Goal: Task Accomplishment & Management: Use online tool/utility

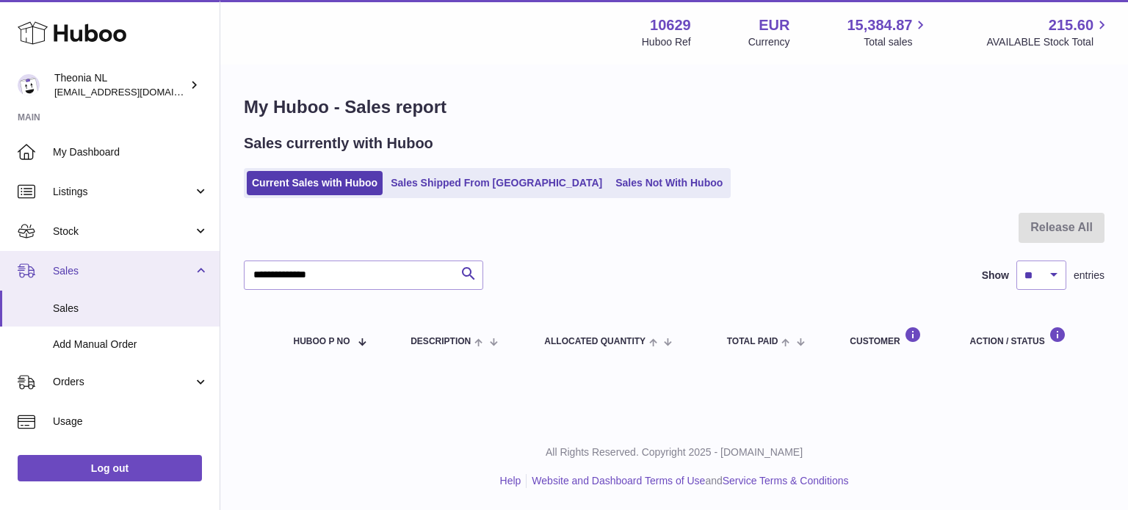
drag, startPoint x: 383, startPoint y: 278, endPoint x: 43, endPoint y: 285, distance: 340.1
click at [2, 281] on div "Huboo Theonia NL info@wholesomegoods.eu Main My Dashboard Listings Not with Hub…" at bounding box center [564, 255] width 1128 height 510
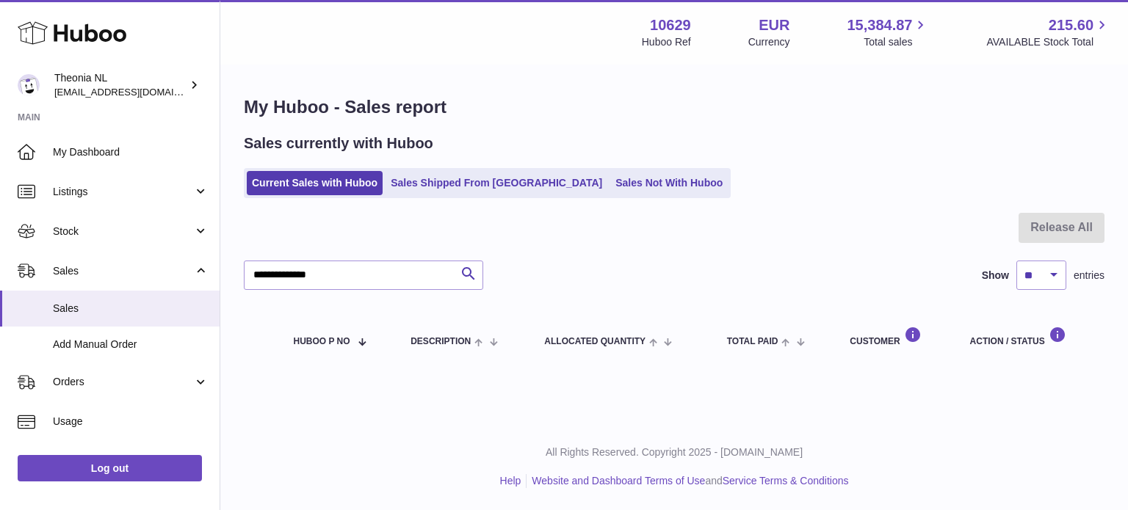
type input "**********"
click at [433, 182] on link "Sales Shipped From Huboo" at bounding box center [497, 183] width 222 height 24
click at [434, 182] on link "Sales Shipped From Huboo" at bounding box center [497, 183] width 222 height 24
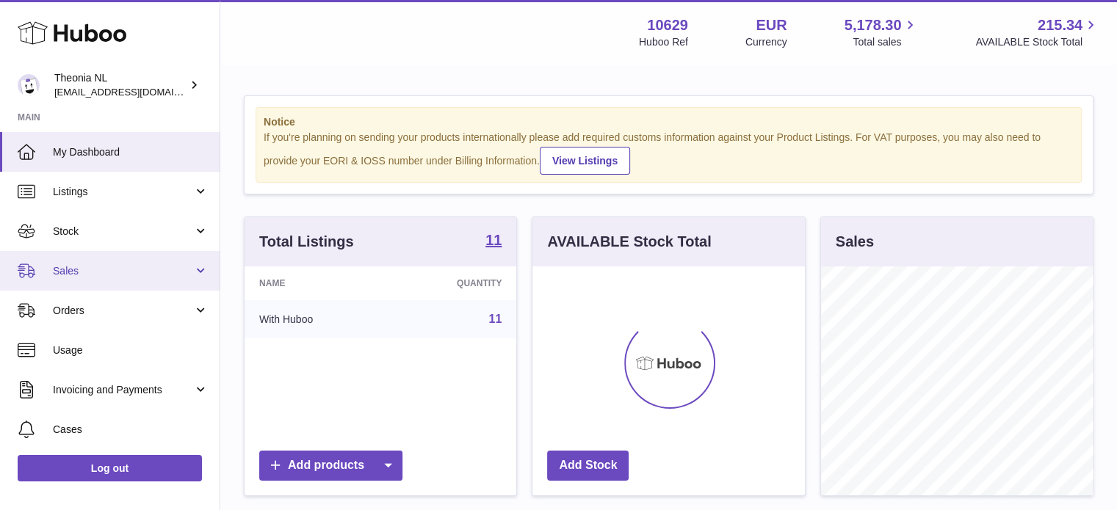
click at [144, 265] on span "Sales" at bounding box center [123, 271] width 140 height 14
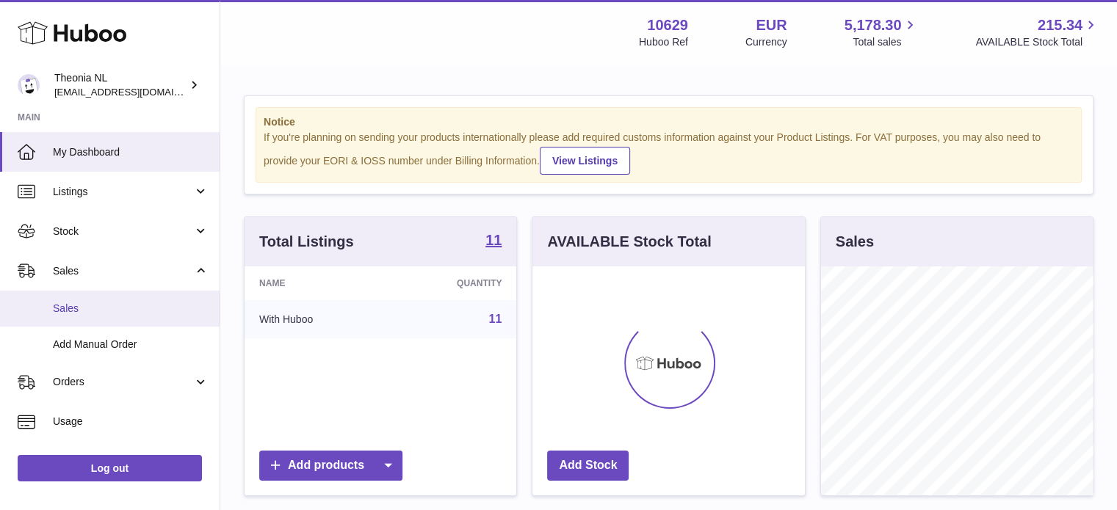
click at [151, 305] on span "Sales" at bounding box center [131, 309] width 156 height 14
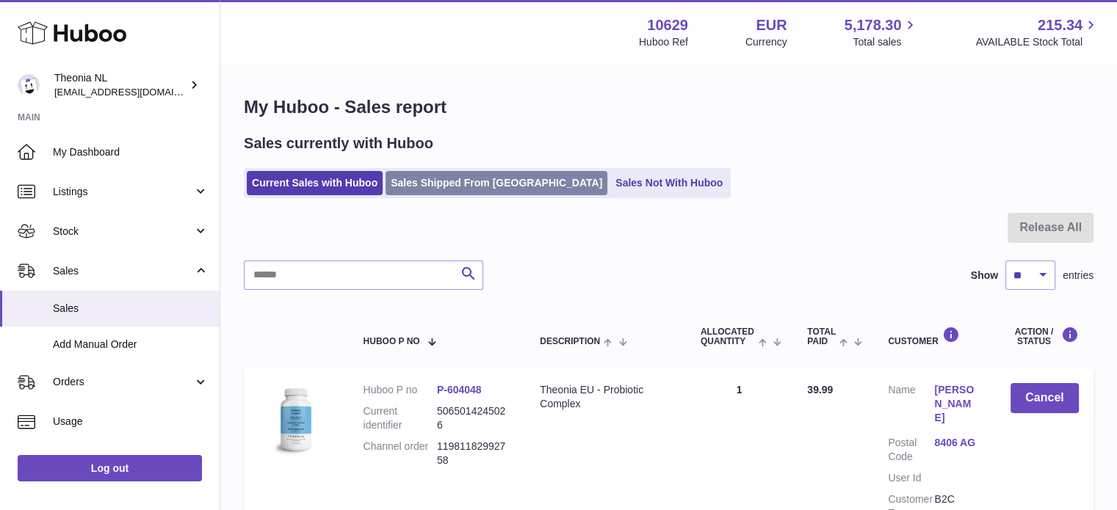
click at [466, 184] on link "Sales Shipped From Huboo" at bounding box center [497, 183] width 222 height 24
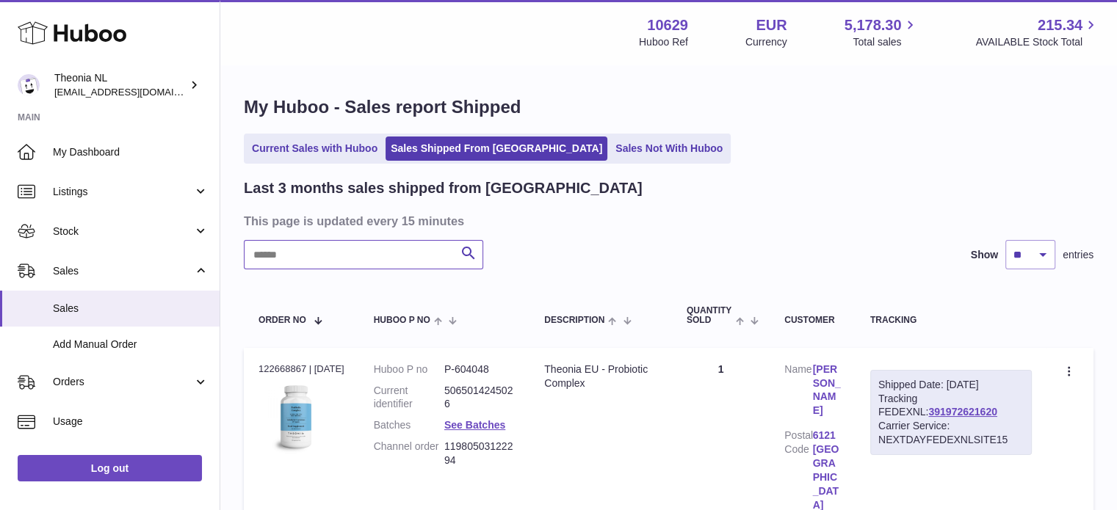
click at [444, 247] on input "text" at bounding box center [363, 254] width 239 height 29
paste input "**********"
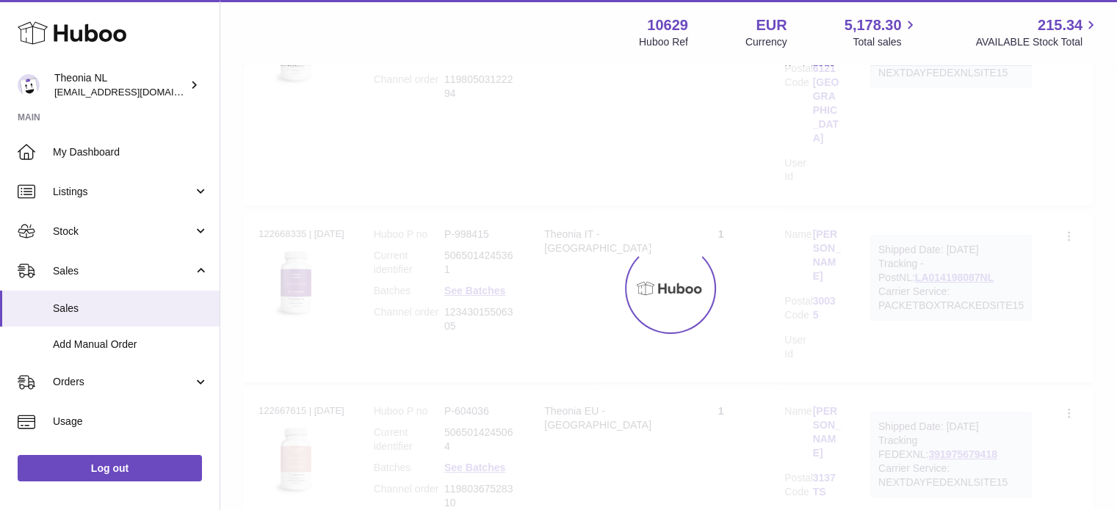
scroll to position [112, 0]
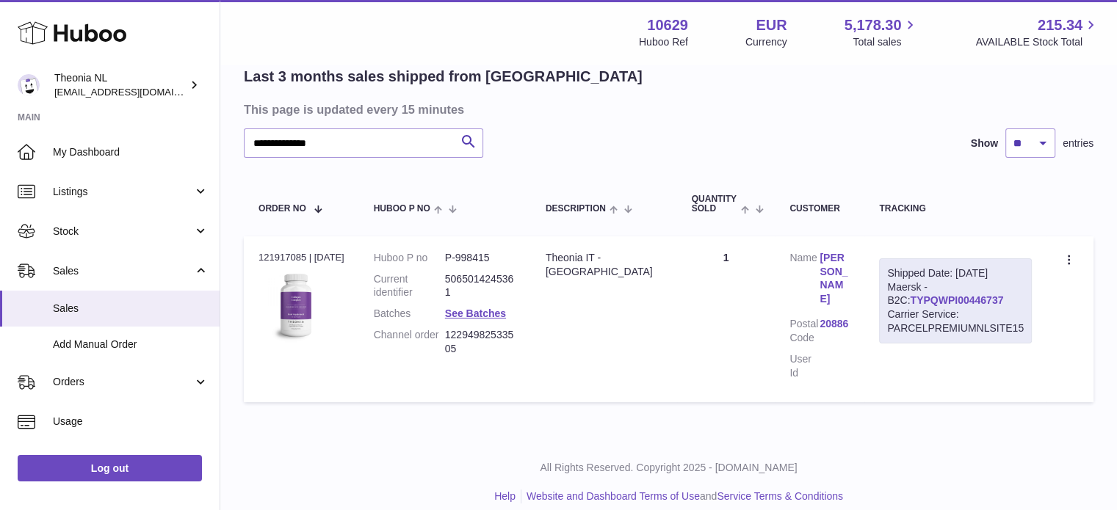
click at [914, 304] on link "TYPQWPI00446737" at bounding box center [956, 301] width 93 height 12
drag, startPoint x: 385, startPoint y: 159, endPoint x: 230, endPoint y: 159, distance: 155.0
click at [230, 159] on div "**********" at bounding box center [668, 196] width 897 height 485
paste input "text"
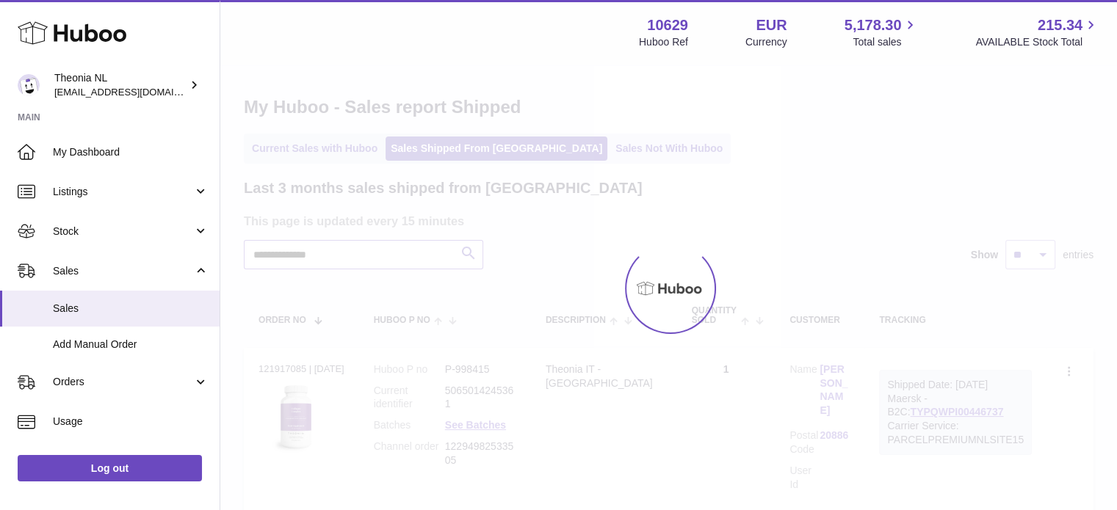
scroll to position [112, 0]
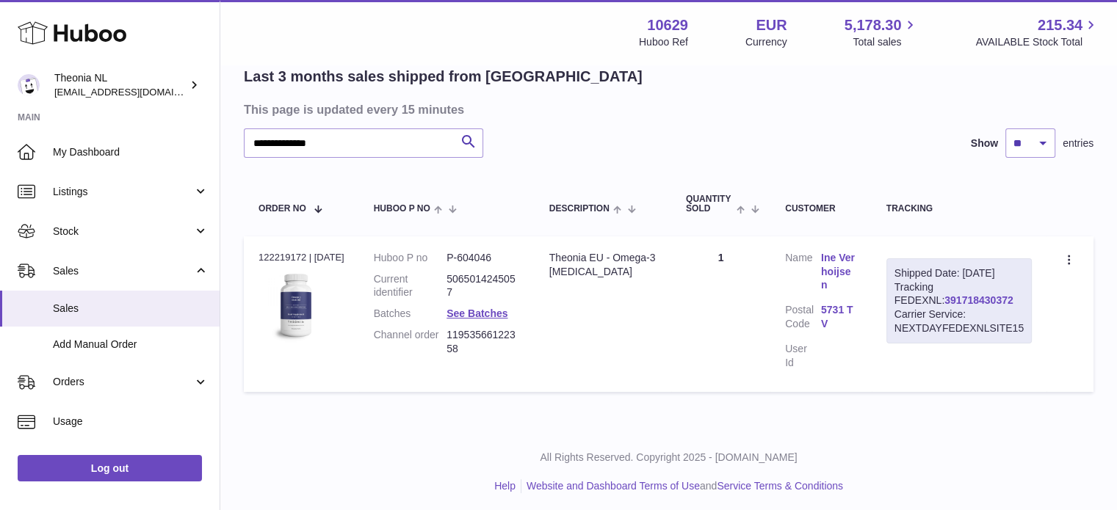
click at [945, 302] on link "391718430372" at bounding box center [979, 301] width 68 height 12
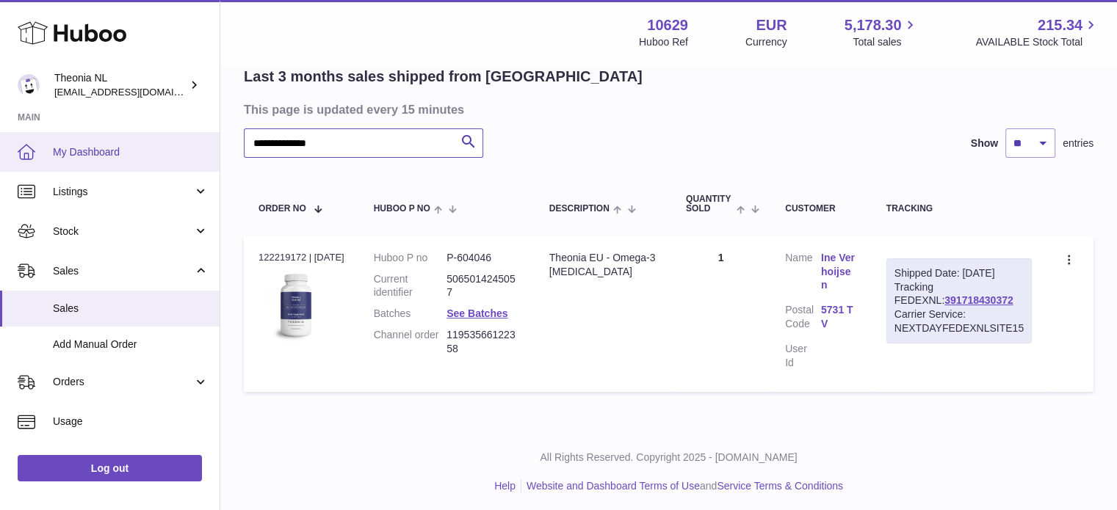
click at [29, 141] on div "**********" at bounding box center [558, 201] width 1117 height 627
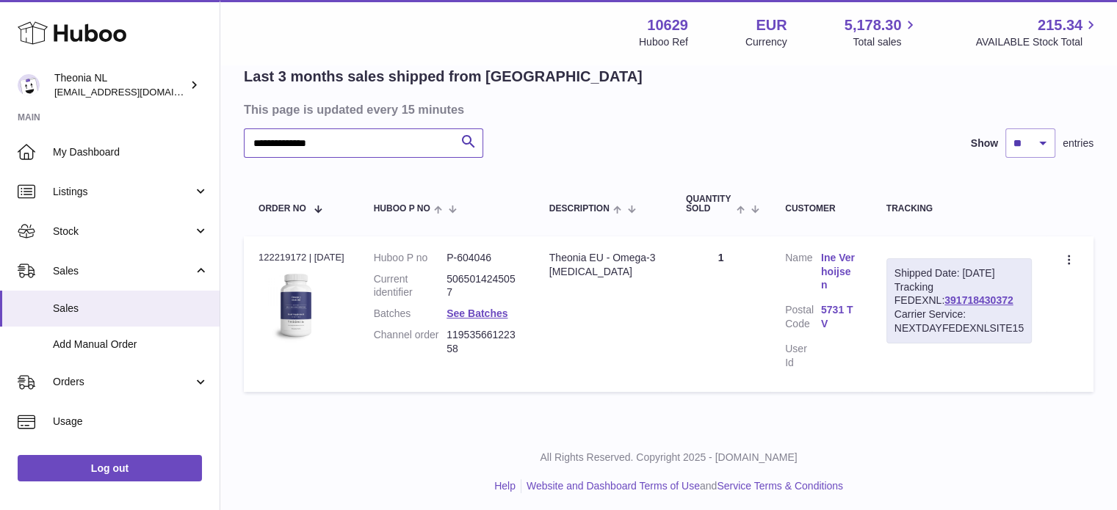
paste input "text"
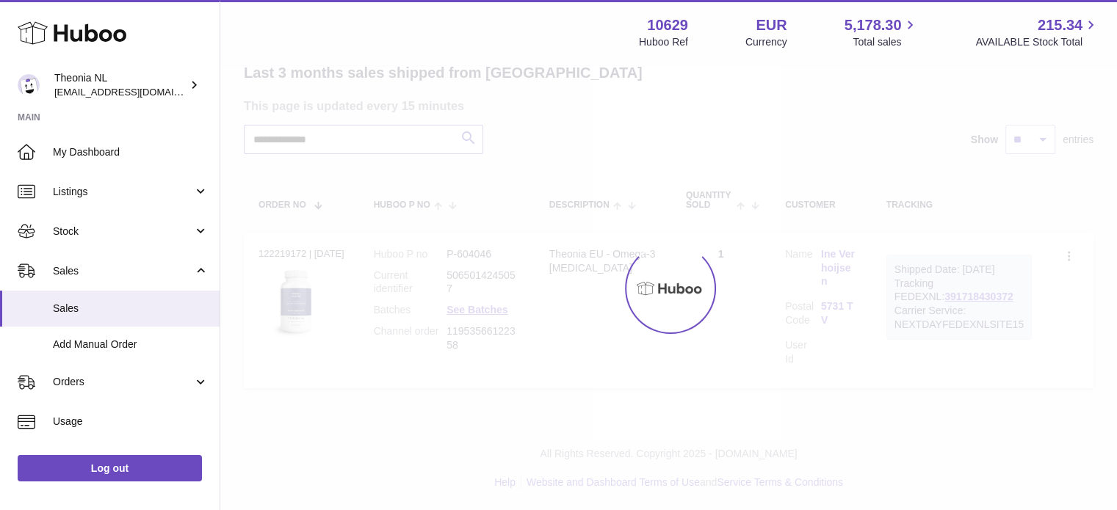
scroll to position [101, 0]
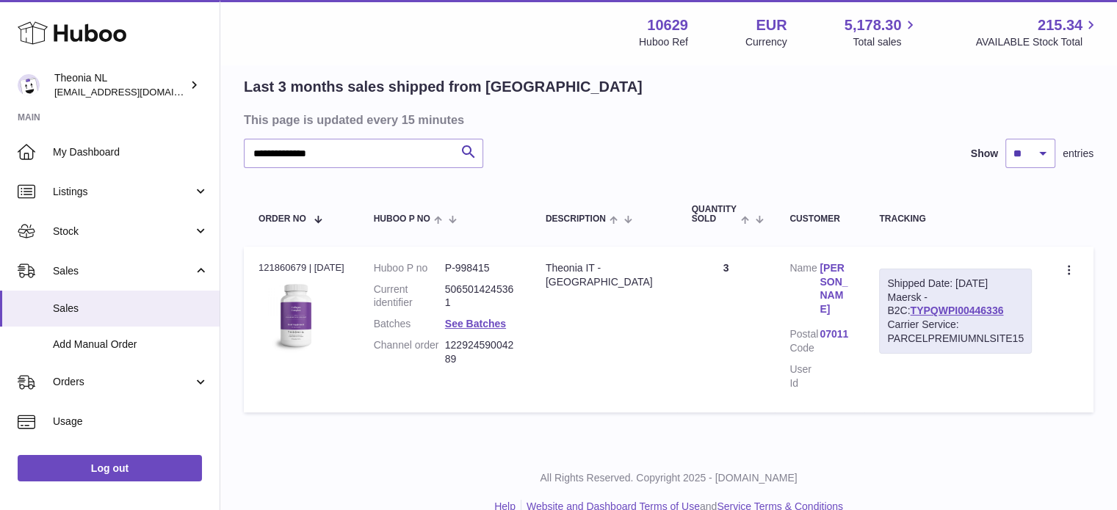
click at [928, 325] on div "Carrier Service: PARCELPREMIUMNLSITE15" at bounding box center [955, 332] width 137 height 28
click at [933, 315] on link "TYPQWPI00446336" at bounding box center [956, 311] width 93 height 12
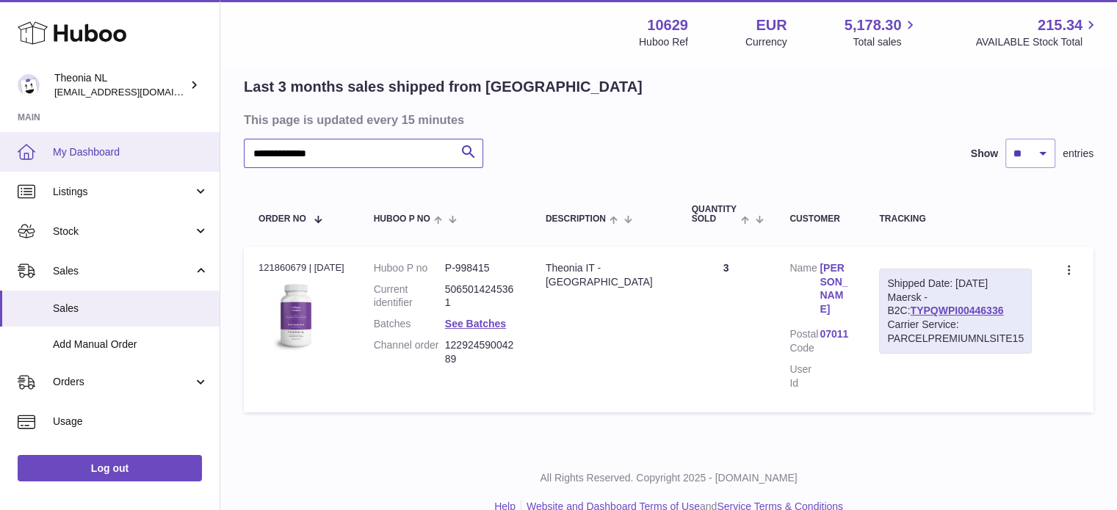
drag, startPoint x: 427, startPoint y: 152, endPoint x: 67, endPoint y: 158, distance: 360.7
click at [170, 162] on div "**********" at bounding box center [558, 218] width 1117 height 638
paste input "text"
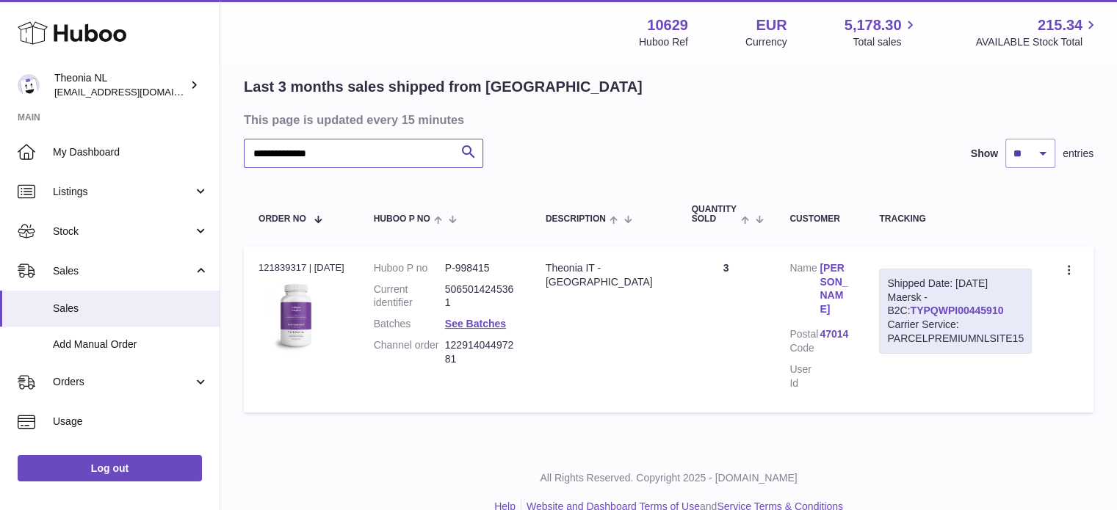
type input "**********"
click at [910, 312] on link "TYPQWPI00445910" at bounding box center [956, 311] width 93 height 12
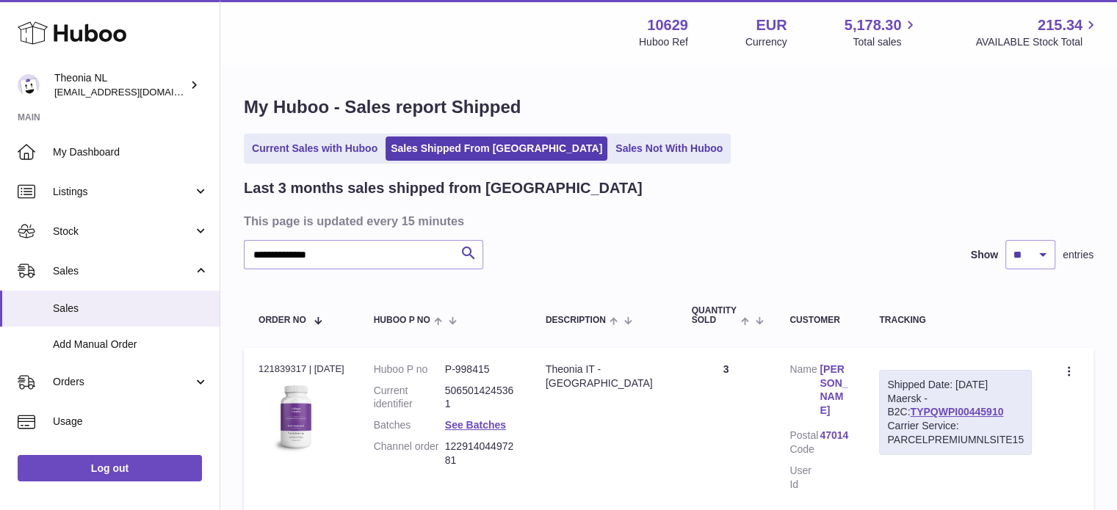
click at [323, 133] on div "**********" at bounding box center [668, 308] width 897 height 485
click at [325, 146] on link "Current Sales with Huboo" at bounding box center [315, 149] width 136 height 24
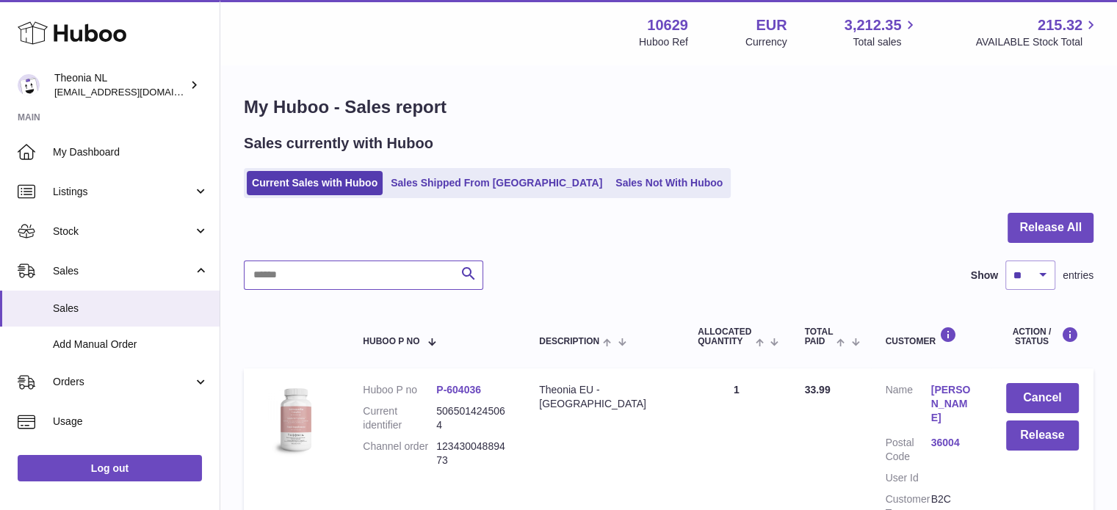
click at [372, 270] on input "text" at bounding box center [363, 275] width 239 height 29
paste input "**********"
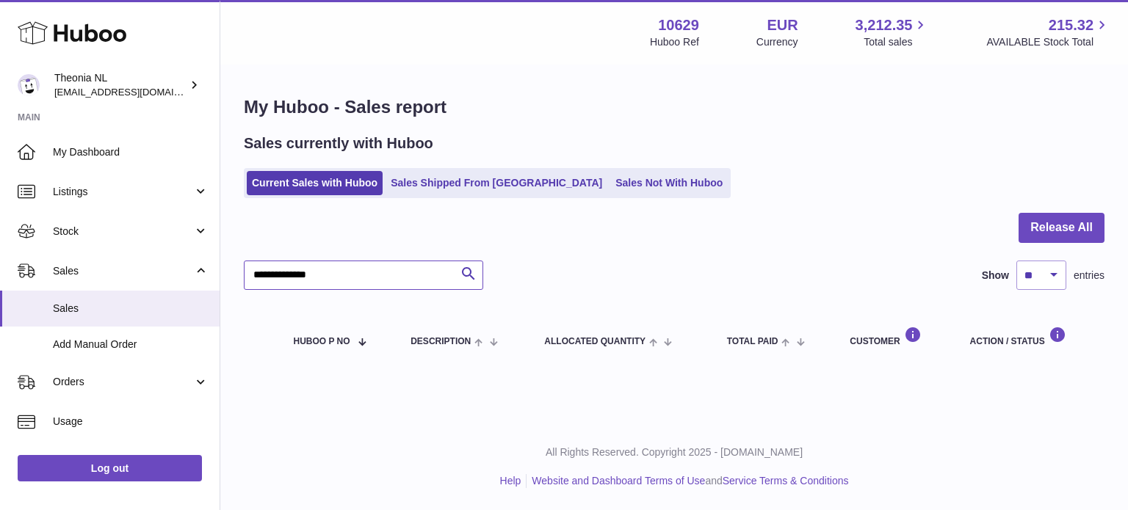
type input "**********"
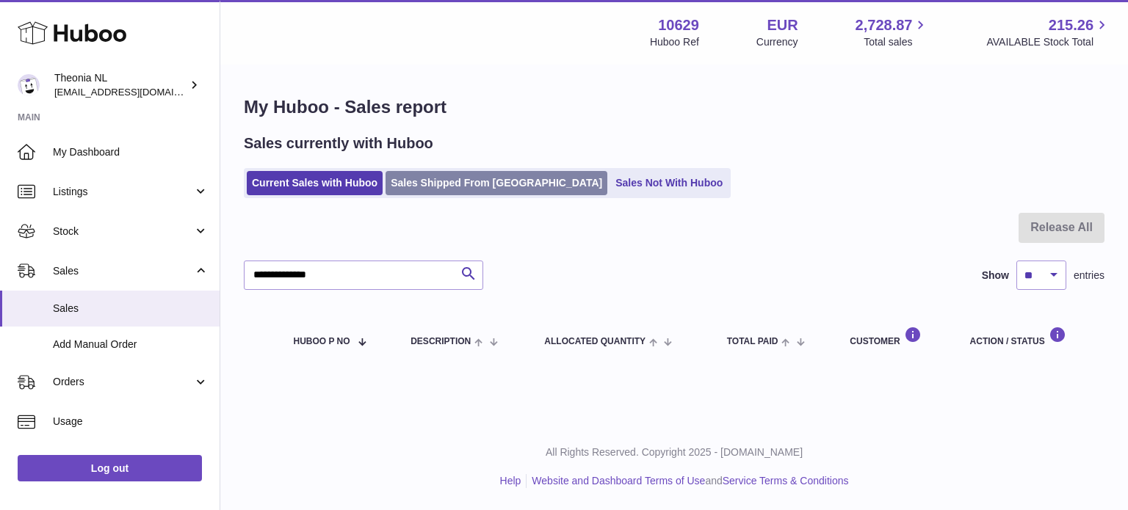
click at [452, 184] on link "Sales Shipped From [GEOGRAPHIC_DATA]" at bounding box center [497, 183] width 222 height 24
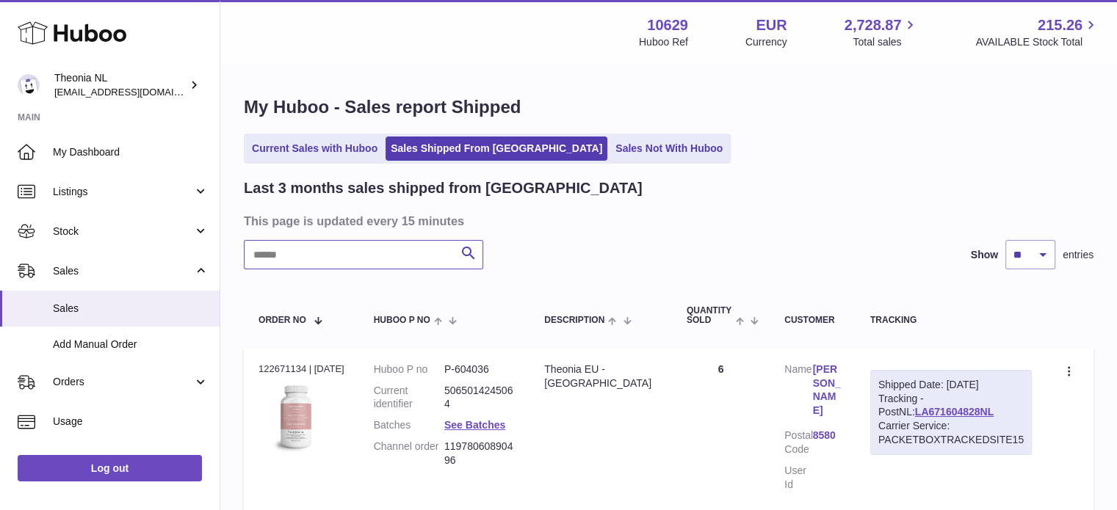
click at [432, 247] on input "text" at bounding box center [363, 254] width 239 height 29
paste input "**********"
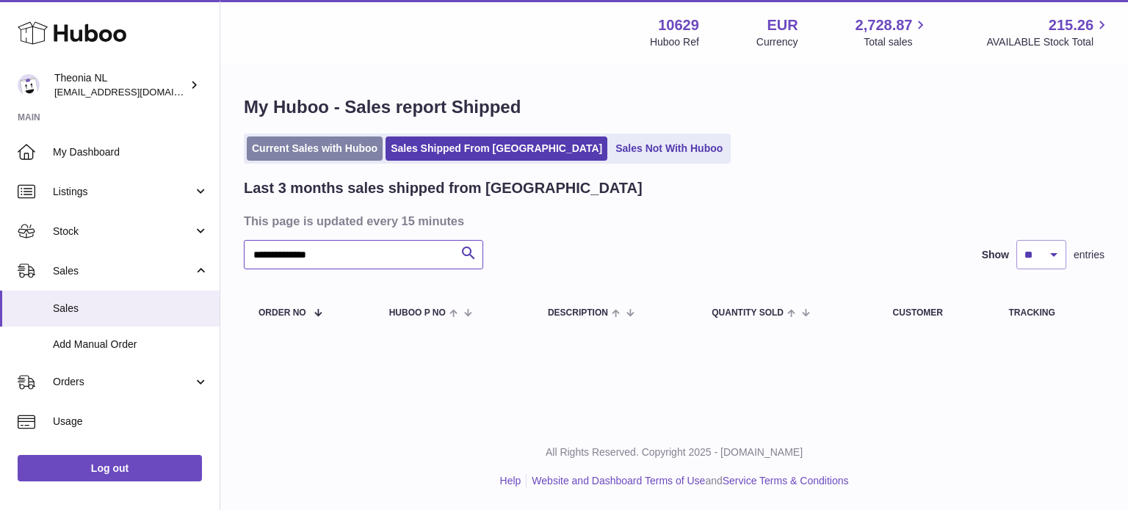
type input "**********"
click at [347, 151] on link "Current Sales with Huboo" at bounding box center [315, 149] width 136 height 24
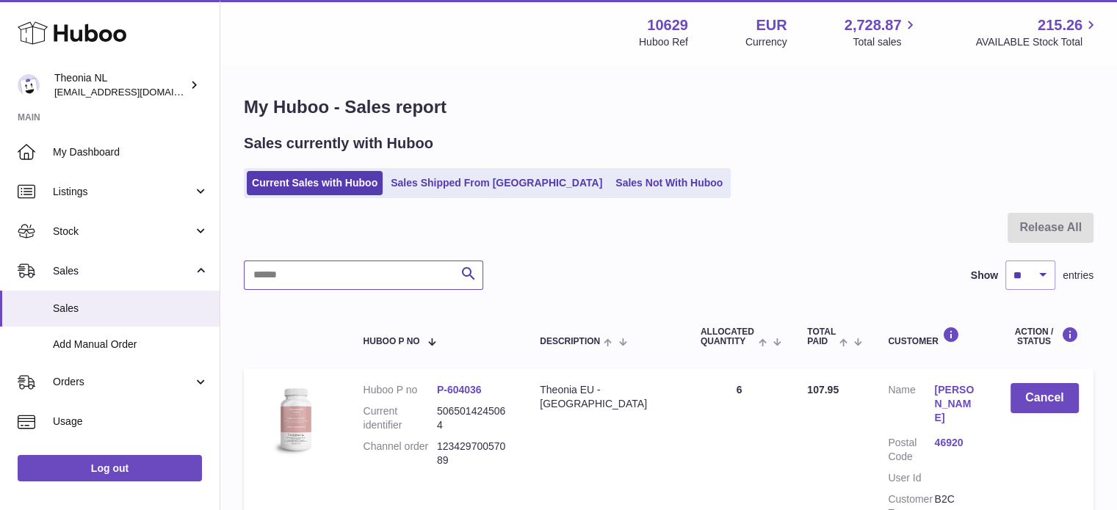
click at [371, 262] on input "text" at bounding box center [363, 275] width 239 height 29
paste input "**********"
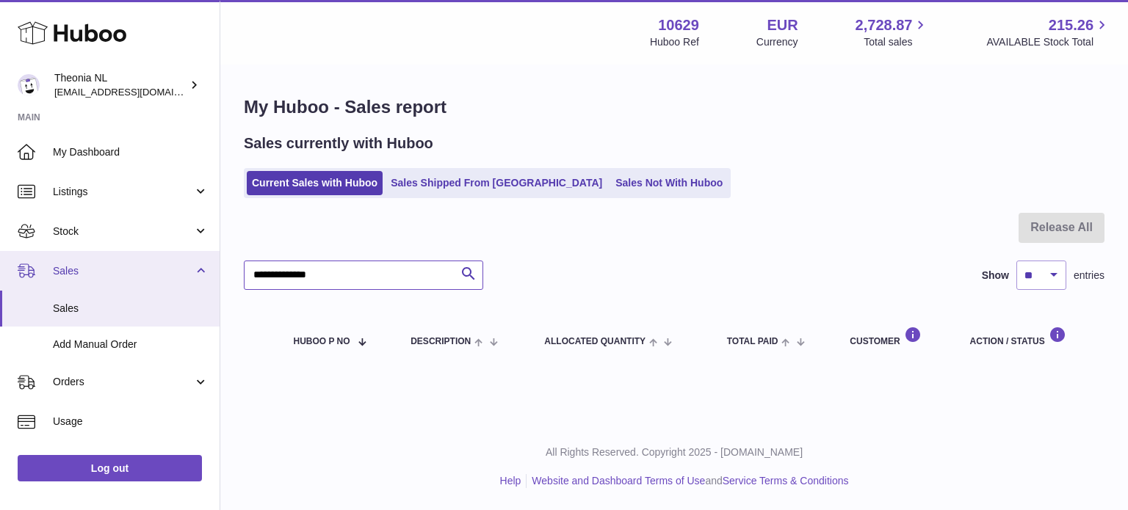
drag, startPoint x: 302, startPoint y: 283, endPoint x: 115, endPoint y: 283, distance: 187.3
click at [115, 283] on div "Huboo Theonia NL [EMAIL_ADDRESS][DOMAIN_NAME] Main My Dashboard Listings Not wi…" at bounding box center [564, 255] width 1128 height 510
paste input "*"
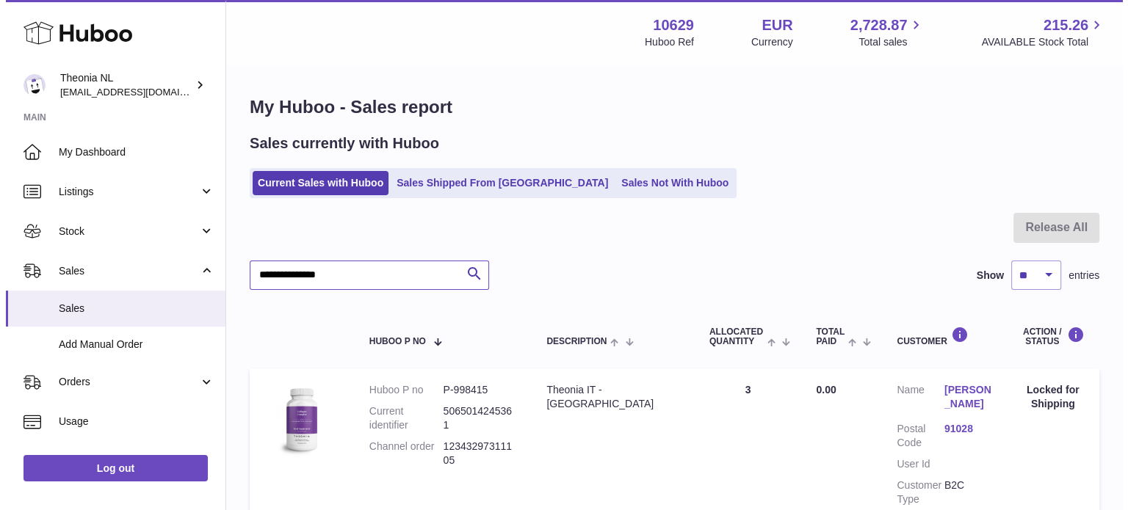
scroll to position [140, 0]
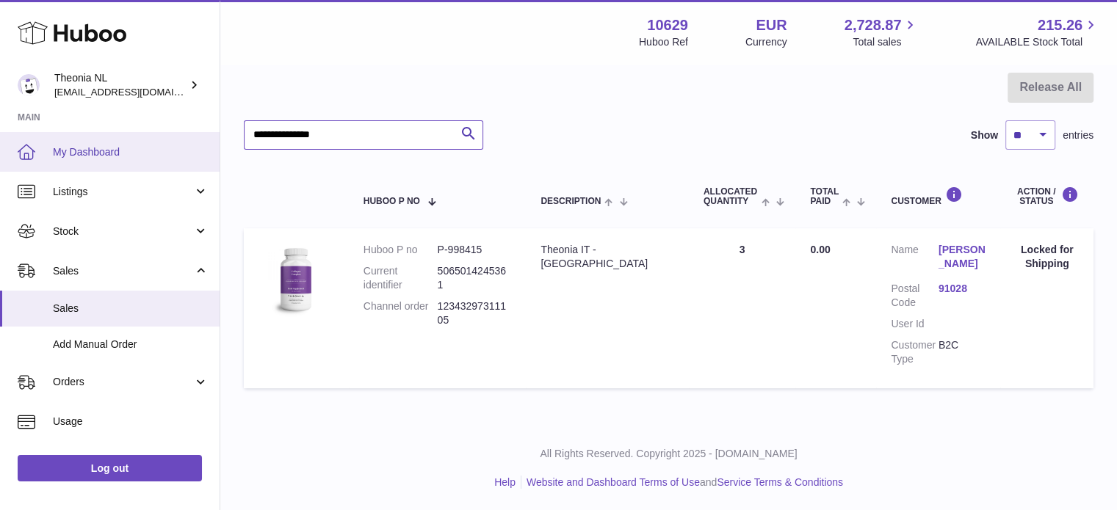
drag, startPoint x: 353, startPoint y: 143, endPoint x: 92, endPoint y: 158, distance: 261.1
click at [92, 158] on div "Huboo Theonia NL [EMAIL_ADDRESS][DOMAIN_NAME] Main My Dashboard Listings Not wi…" at bounding box center [558, 185] width 1117 height 651
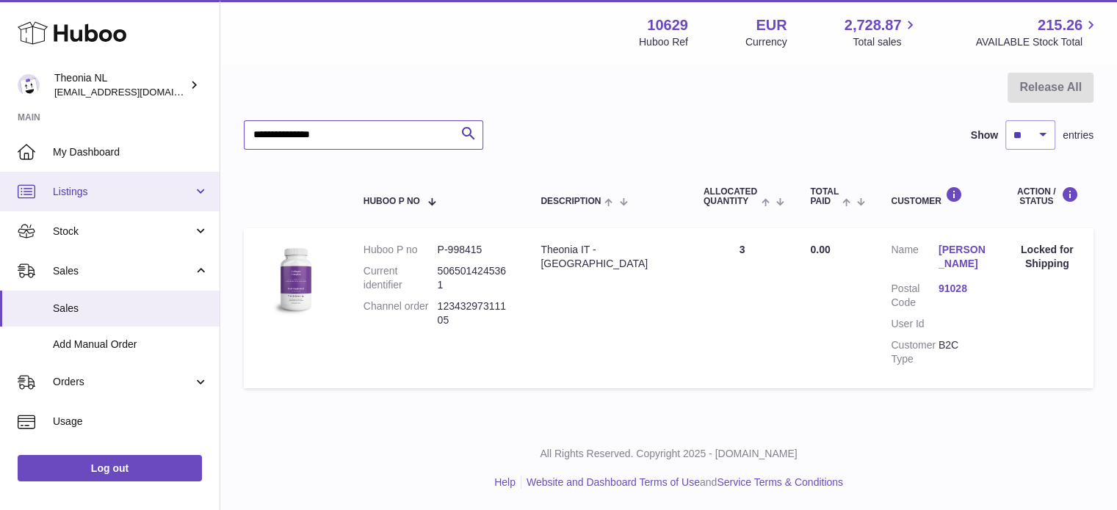
paste input "text"
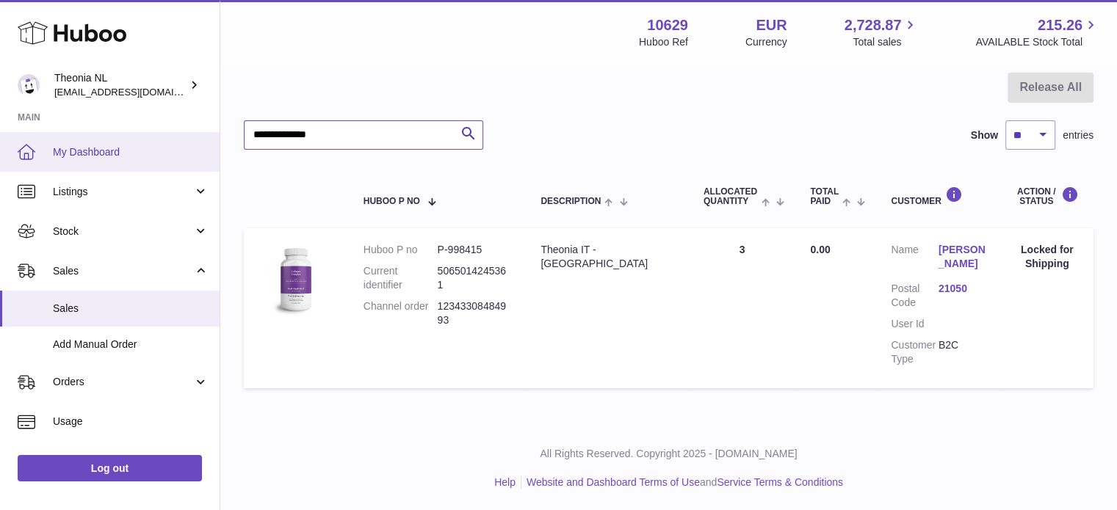
drag, startPoint x: 438, startPoint y: 126, endPoint x: 0, endPoint y: 159, distance: 439.7
click at [0, 160] on div "Huboo Theonia NL [EMAIL_ADDRESS][DOMAIN_NAME] Main My Dashboard Listings Not wi…" at bounding box center [558, 185] width 1117 height 651
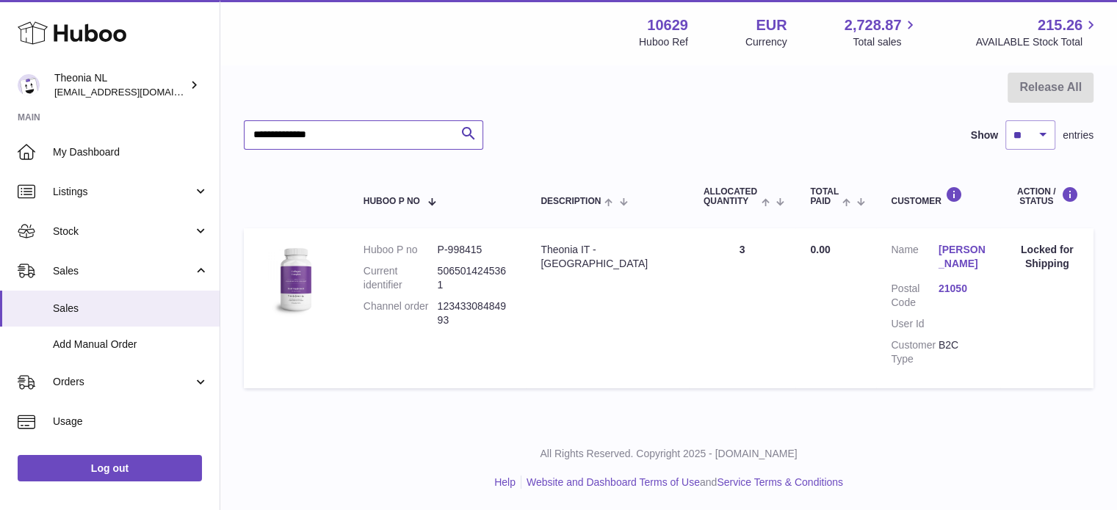
paste input "text"
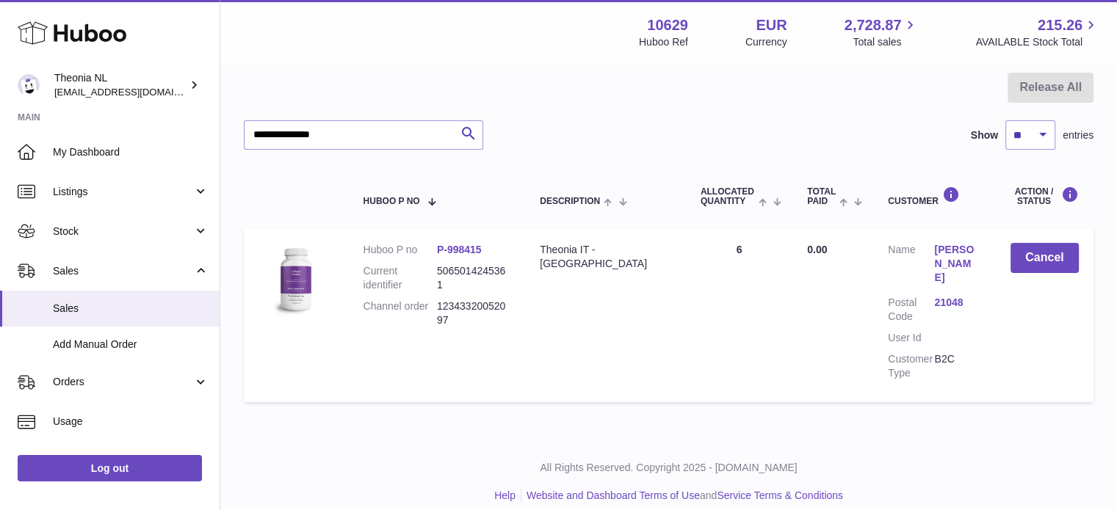
click at [950, 296] on link "21048" at bounding box center [957, 303] width 46 height 14
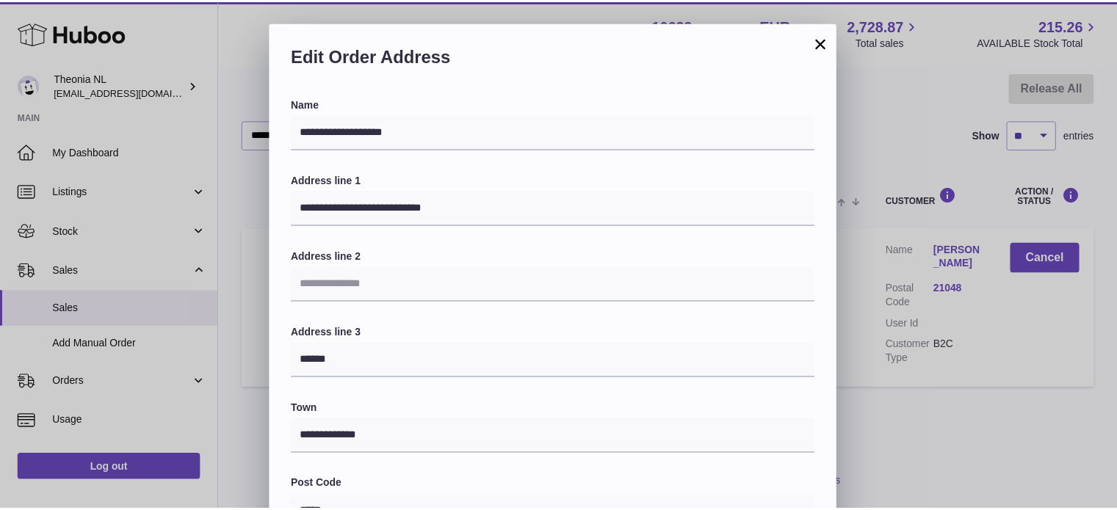
scroll to position [414, 0]
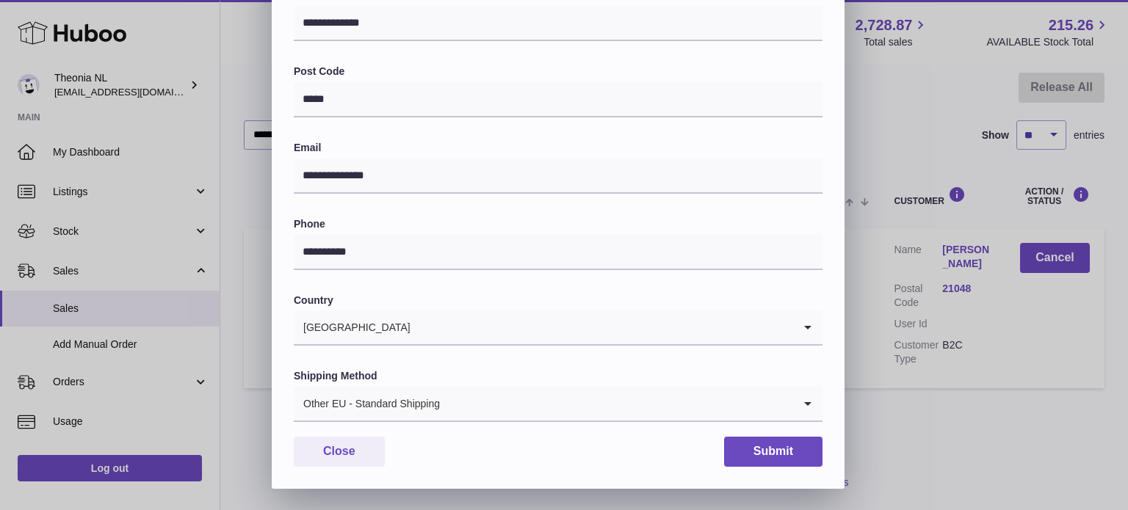
click at [452, 387] on div "Shipping Method Other EU - Standard Shipping Loading..." at bounding box center [558, 395] width 529 height 53
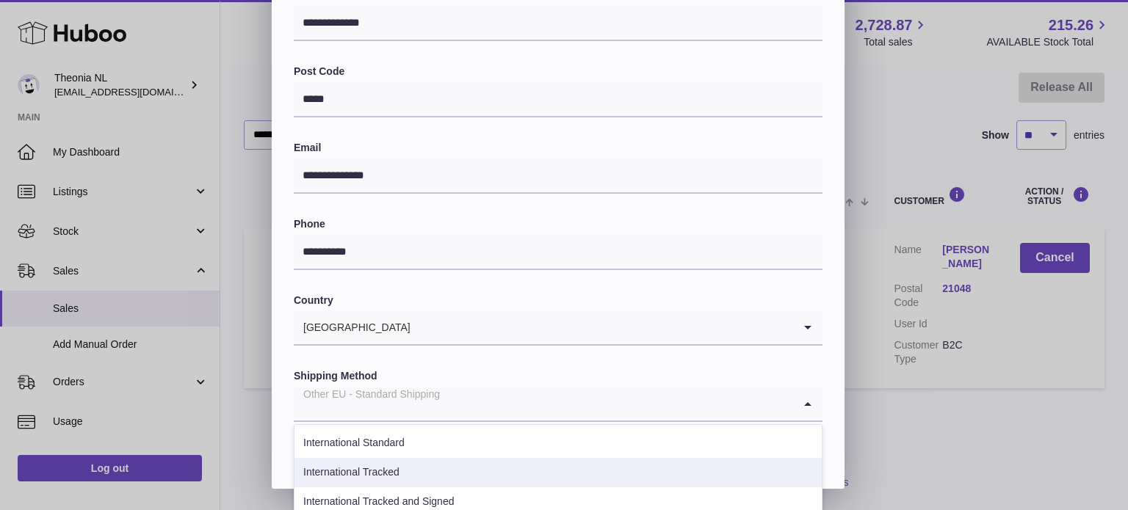
click at [420, 471] on li "International Tracked" at bounding box center [558, 472] width 527 height 29
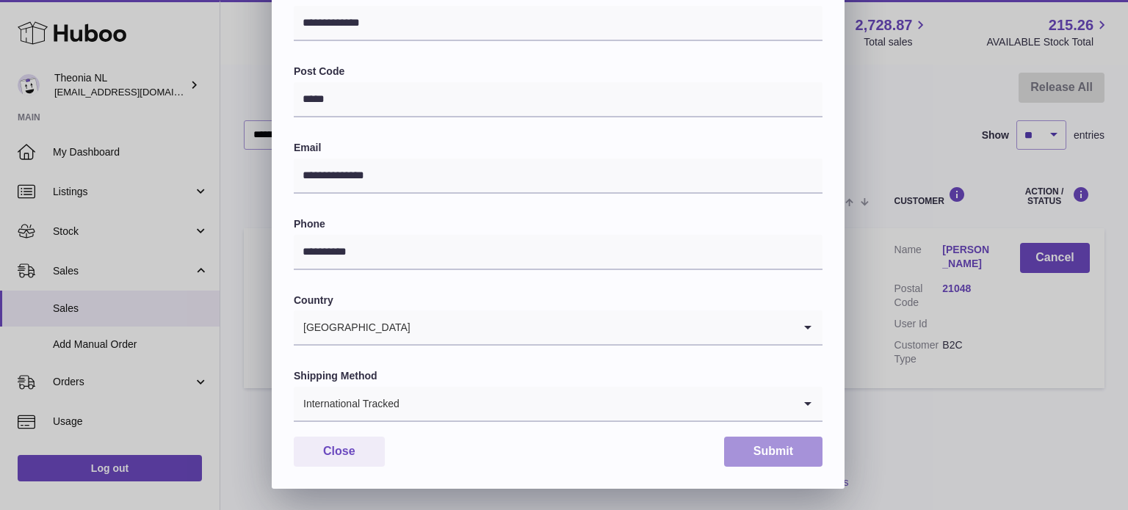
click at [779, 443] on button "Submit" at bounding box center [773, 452] width 98 height 30
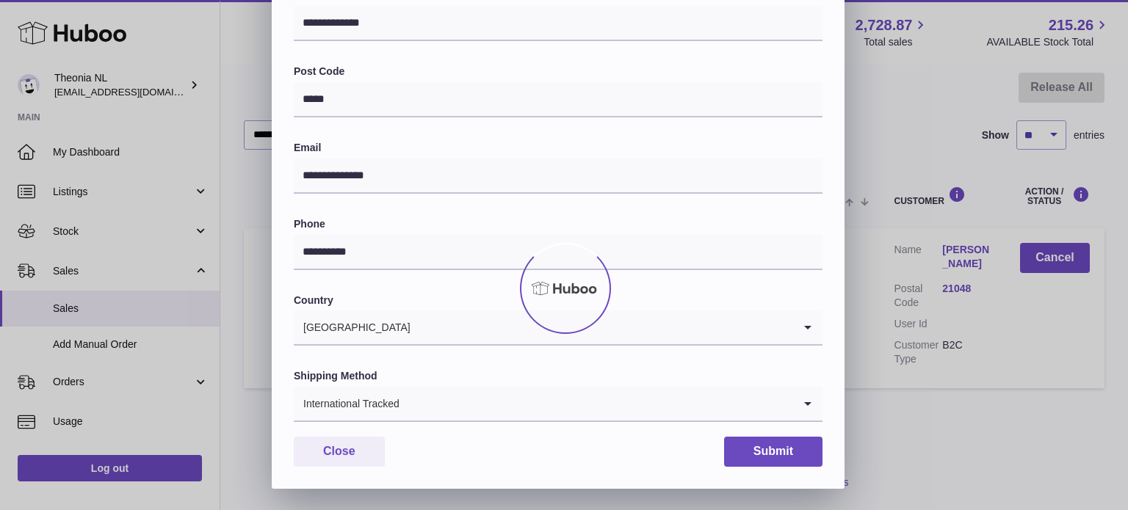
scroll to position [0, 0]
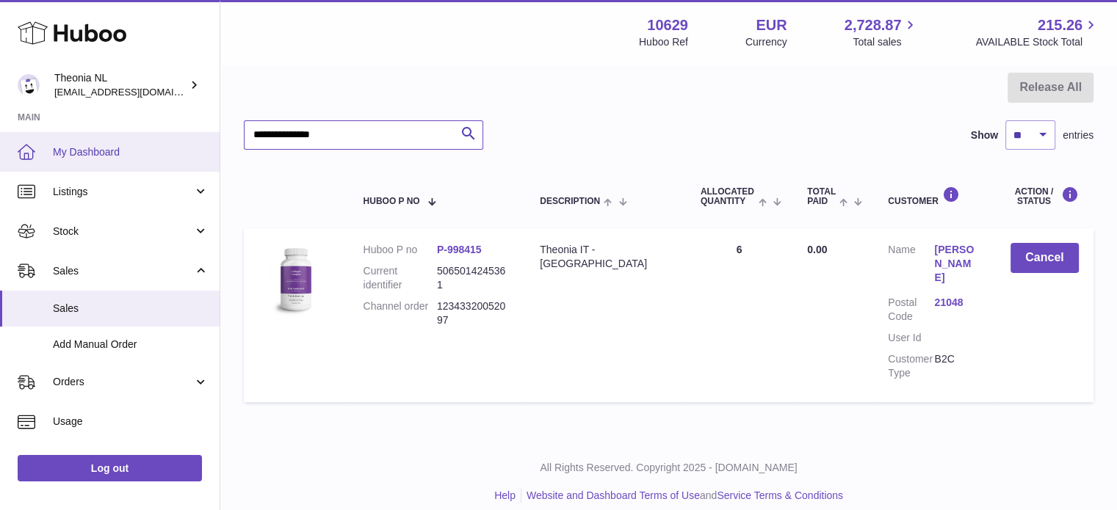
drag, startPoint x: 398, startPoint y: 130, endPoint x: 62, endPoint y: 151, distance: 337.1
click at [68, 152] on div "Huboo Theonia NL [EMAIL_ADDRESS][DOMAIN_NAME] Main My Dashboard Listings Not wi…" at bounding box center [558, 192] width 1117 height 665
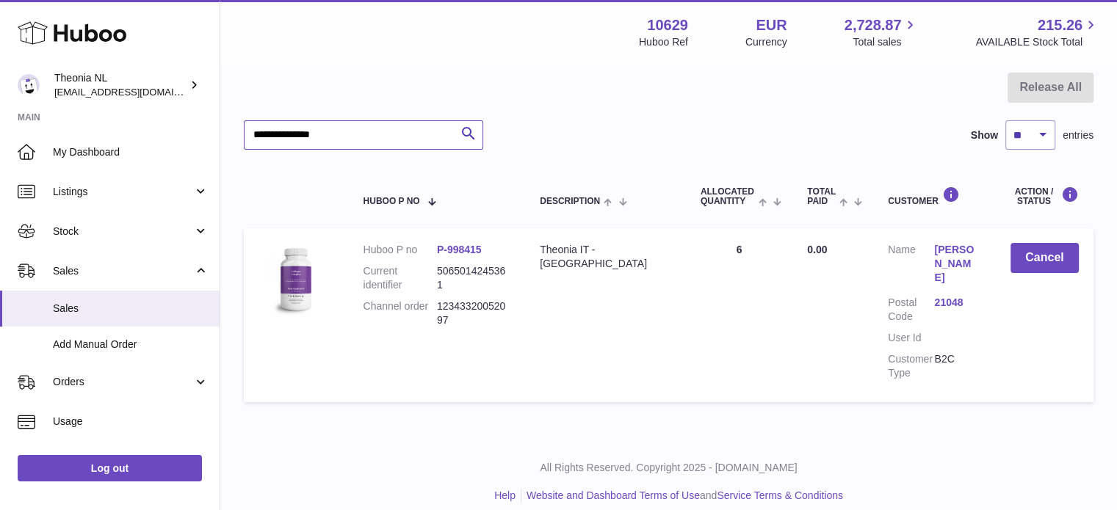
paste input "text"
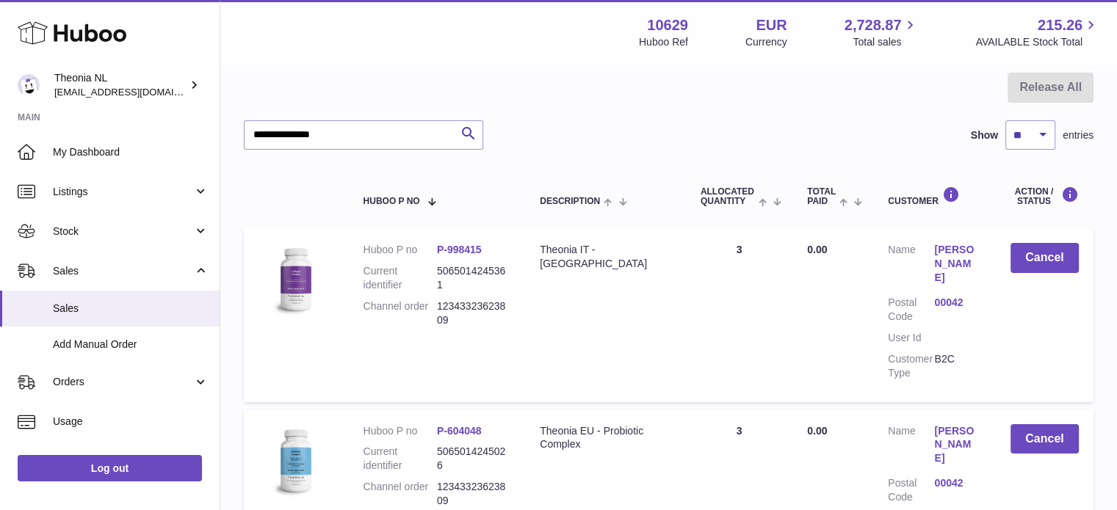
click at [953, 296] on link "00042" at bounding box center [957, 303] width 46 height 14
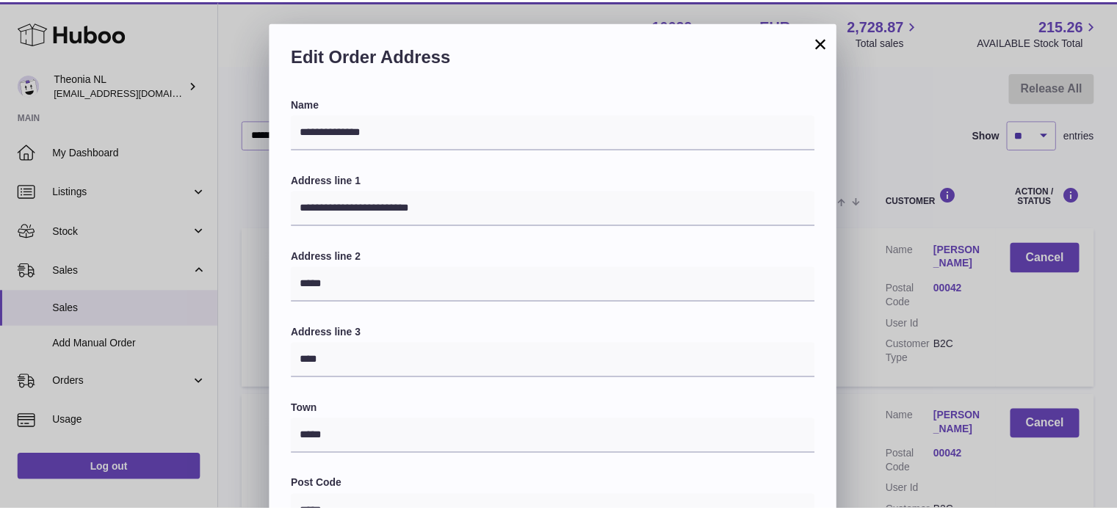
scroll to position [414, 0]
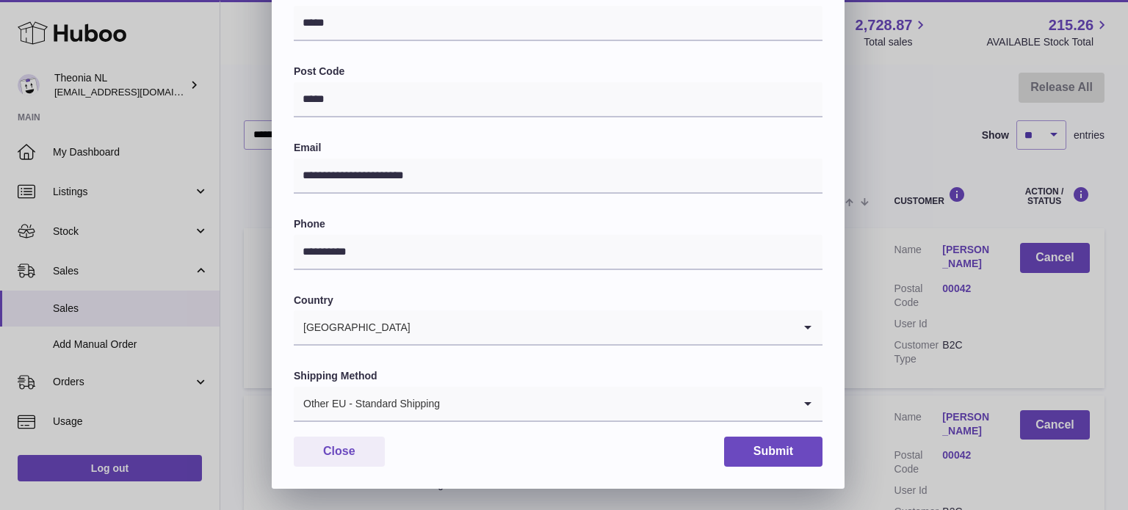
click at [364, 399] on div "Other EU - Standard Shipping" at bounding box center [543, 404] width 499 height 34
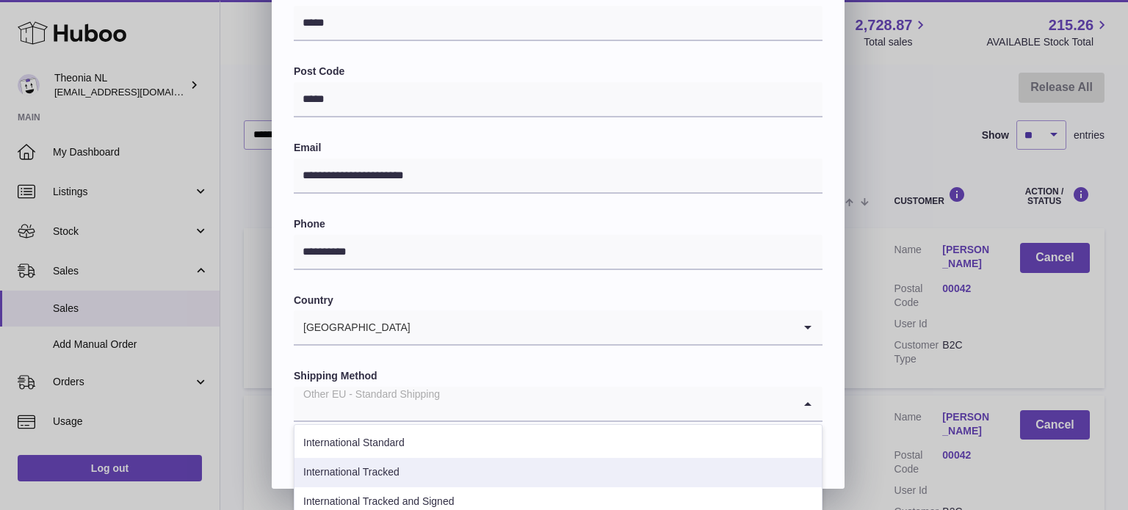
click at [413, 463] on li "International Tracked" at bounding box center [558, 472] width 527 height 29
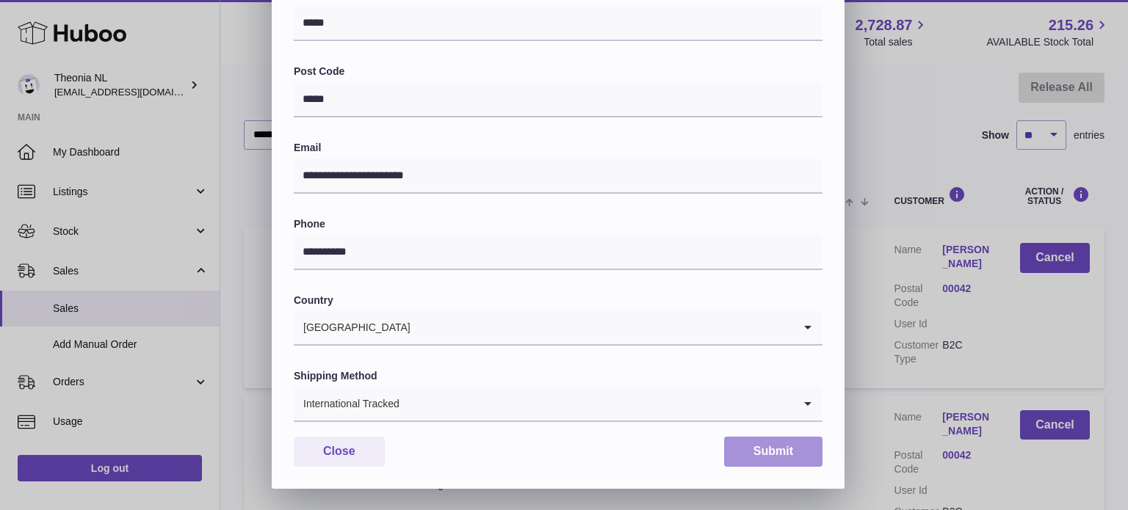
click at [794, 452] on button "Submit" at bounding box center [773, 452] width 98 height 30
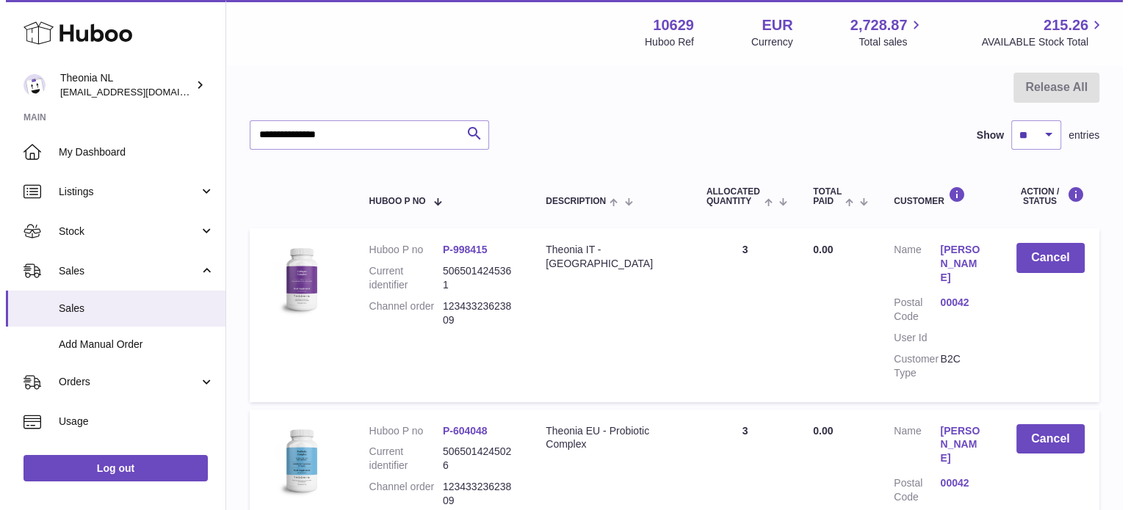
scroll to position [306, 0]
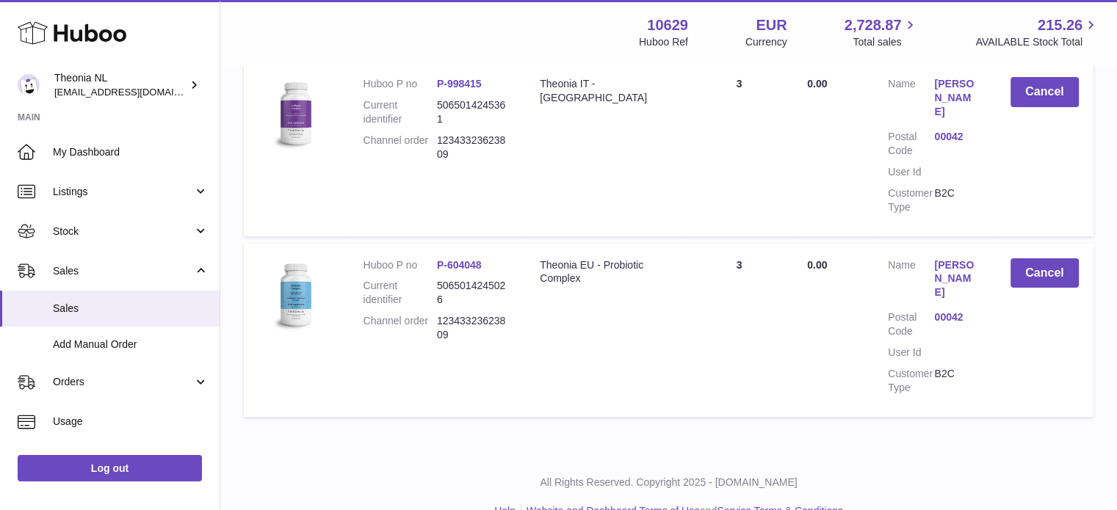
click at [967, 311] on link "00042" at bounding box center [957, 318] width 46 height 14
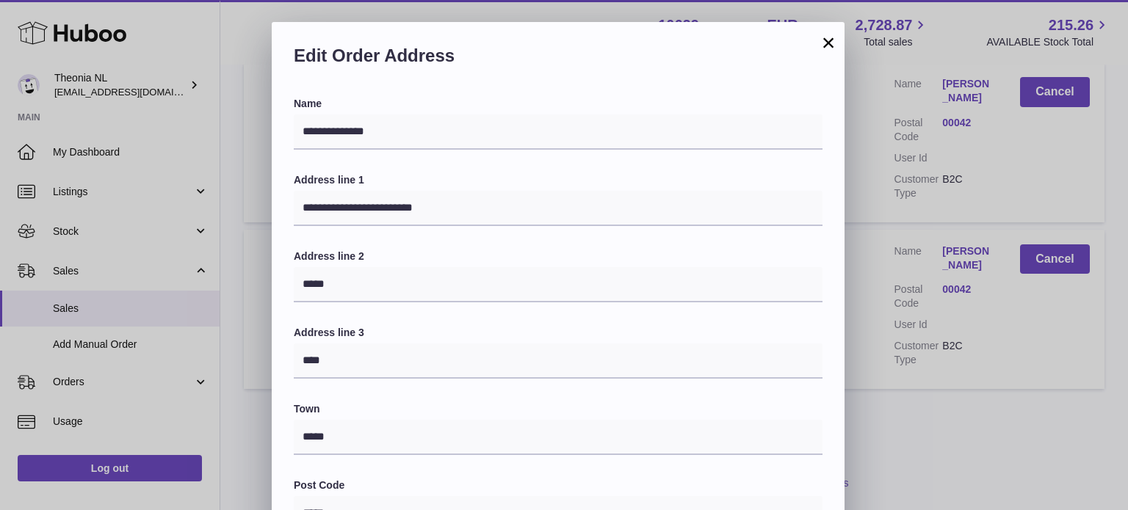
click at [953, 290] on div "**********" at bounding box center [564, 462] width 1128 height 881
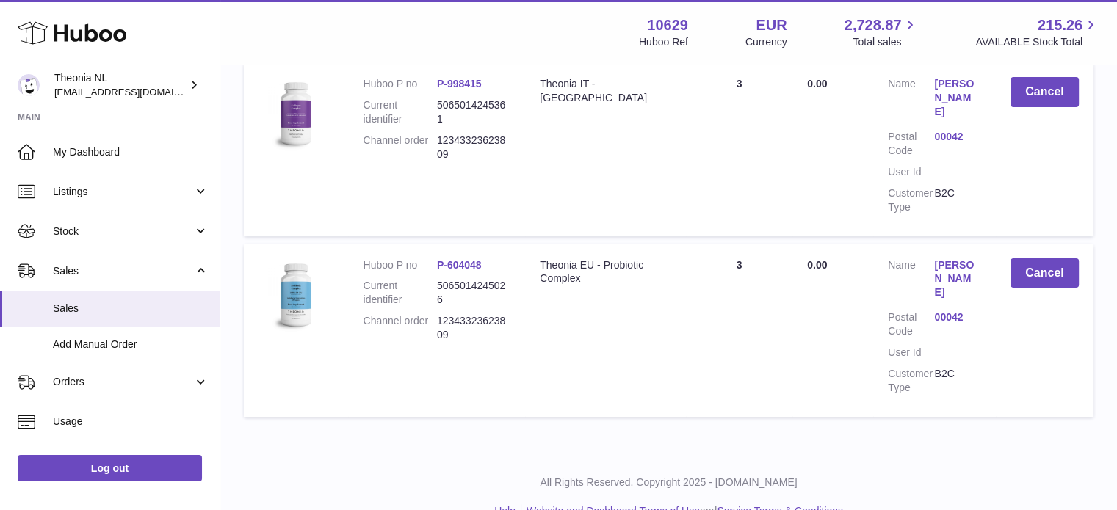
click at [953, 311] on link "00042" at bounding box center [957, 318] width 46 height 14
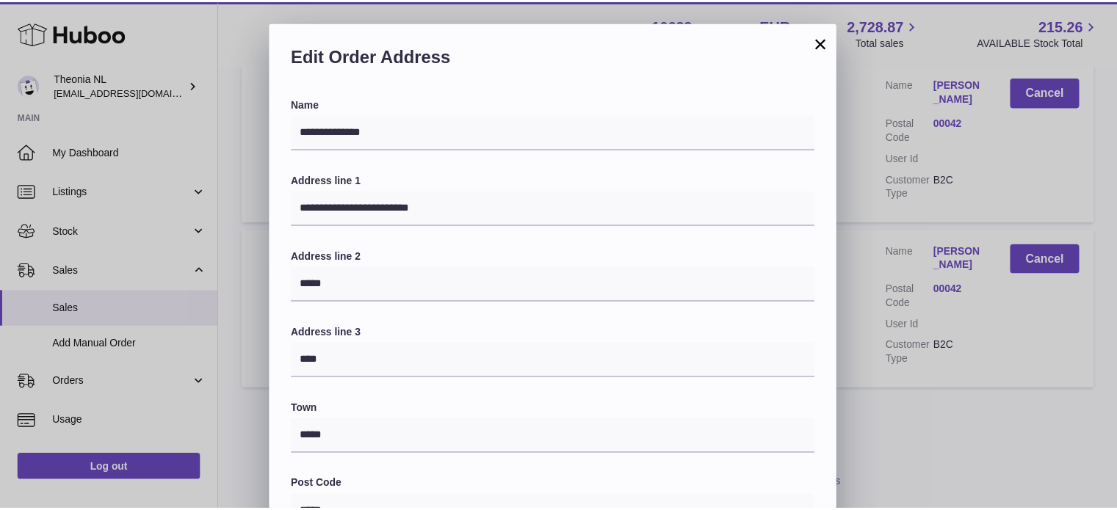
scroll to position [414, 0]
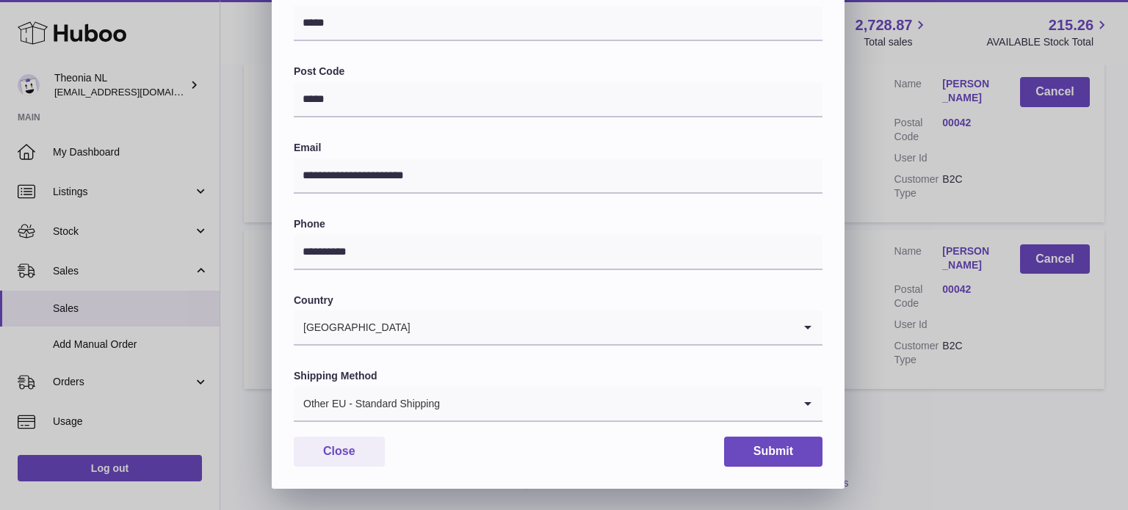
click at [454, 390] on input "Search for option" at bounding box center [617, 404] width 353 height 34
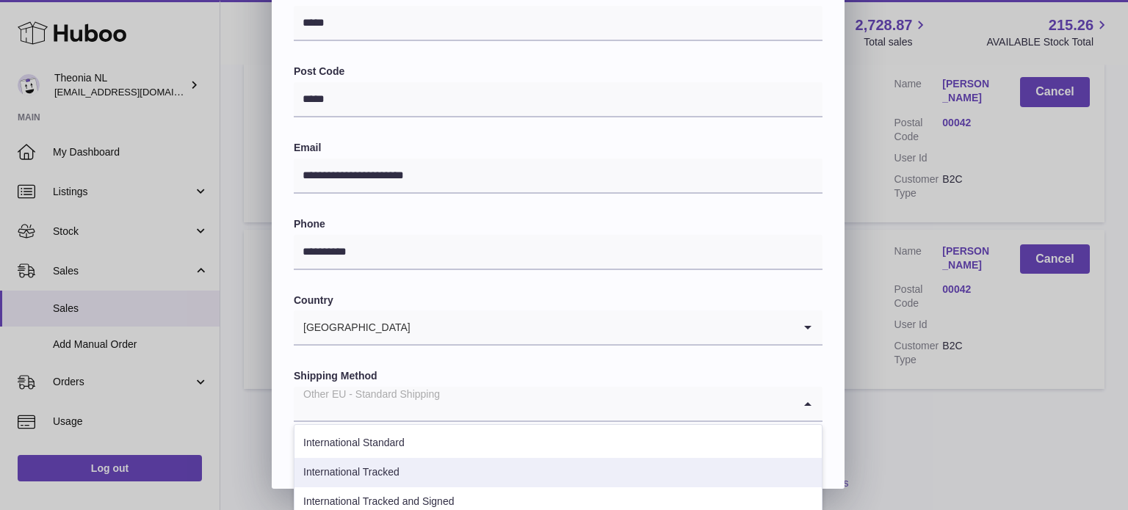
click at [439, 469] on li "International Tracked" at bounding box center [558, 472] width 527 height 29
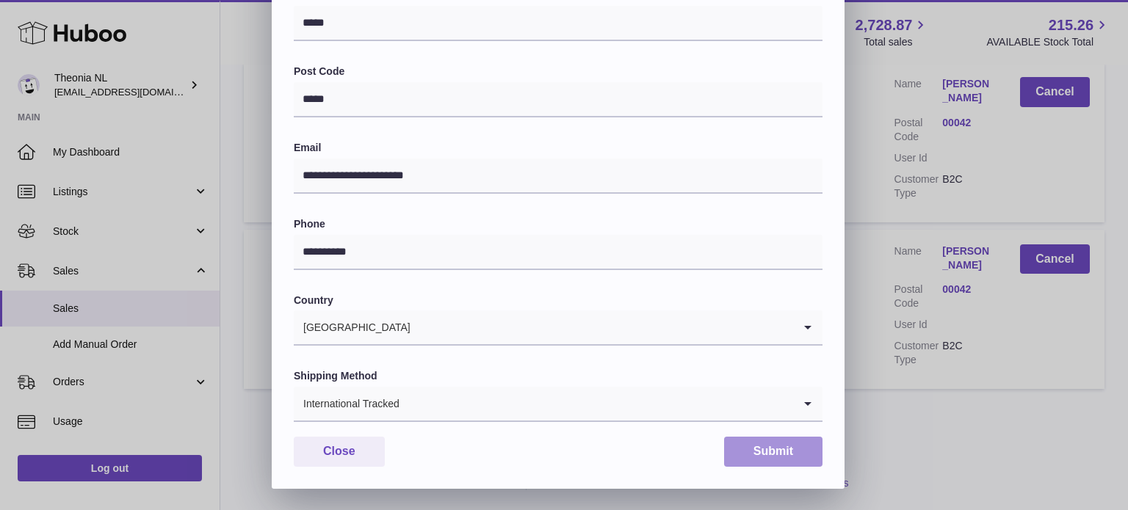
click at [762, 458] on button "Submit" at bounding box center [773, 452] width 98 height 30
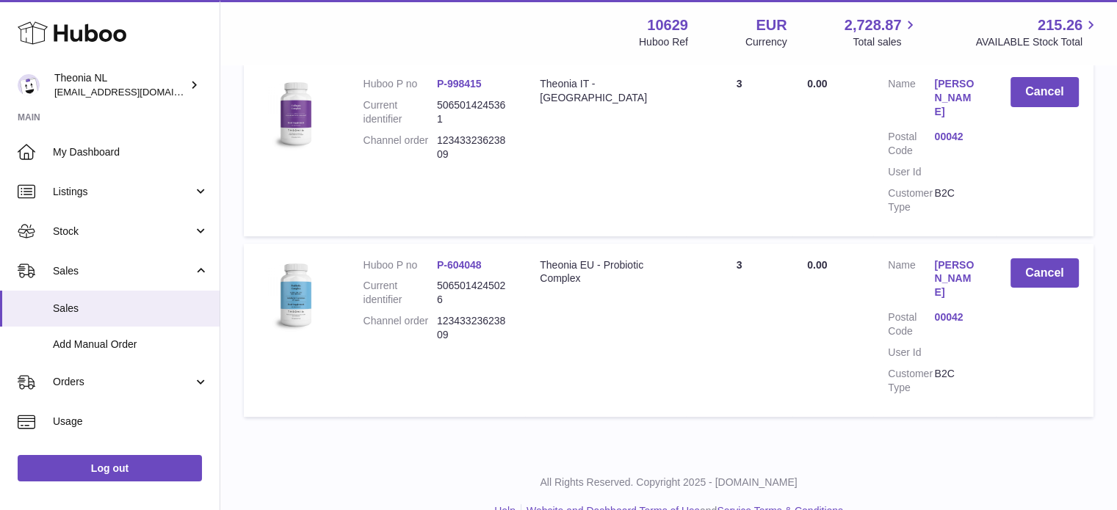
scroll to position [12, 0]
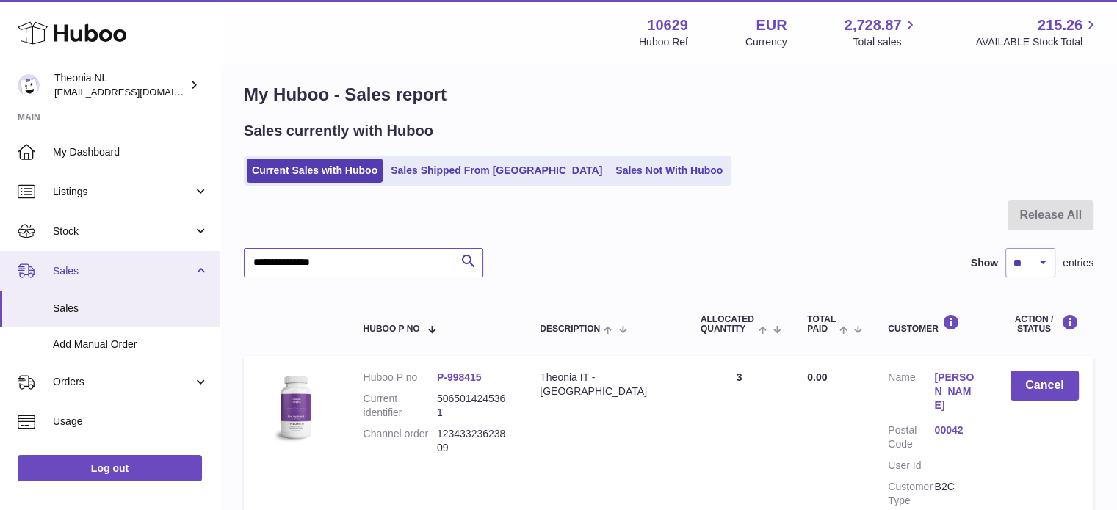
drag, startPoint x: 270, startPoint y: 264, endPoint x: 126, endPoint y: 264, distance: 143.2
click at [128, 264] on div "Huboo Theonia NL [EMAIL_ADDRESS][DOMAIN_NAME] Main My Dashboard Listings Not wi…" at bounding box center [558, 411] width 1117 height 846
paste input "text"
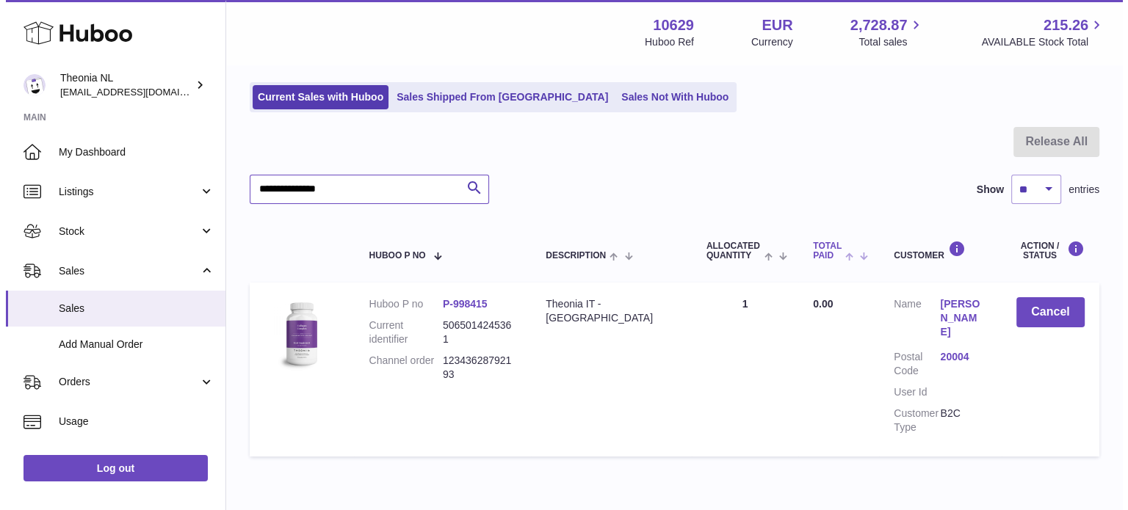
scroll to position [140, 0]
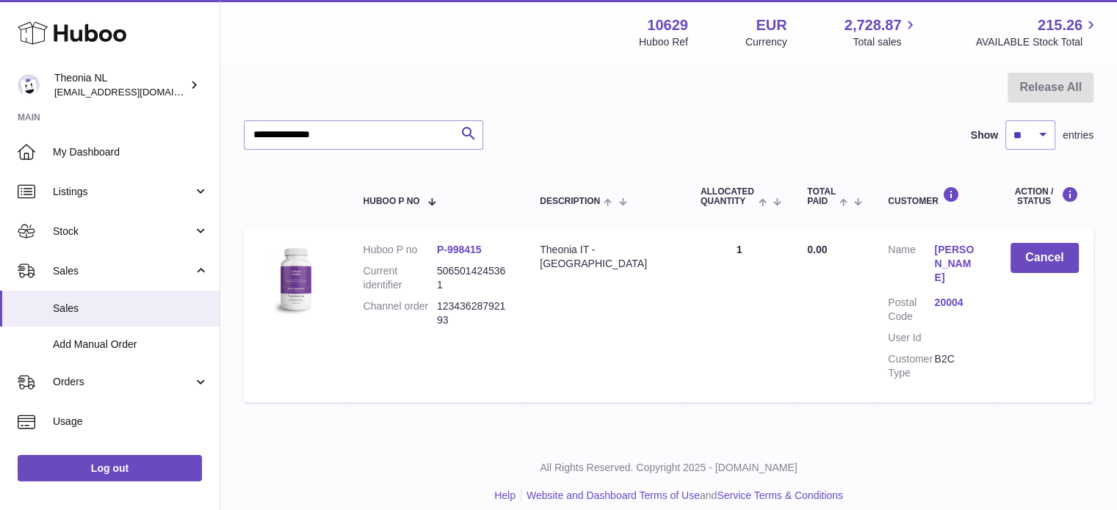
click at [949, 296] on link "20004" at bounding box center [957, 303] width 46 height 14
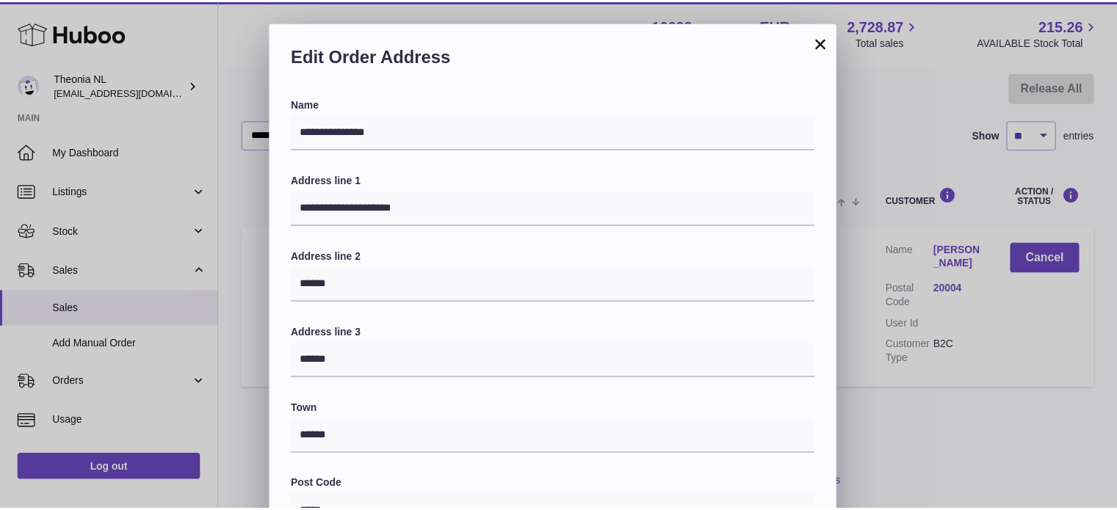
scroll to position [414, 0]
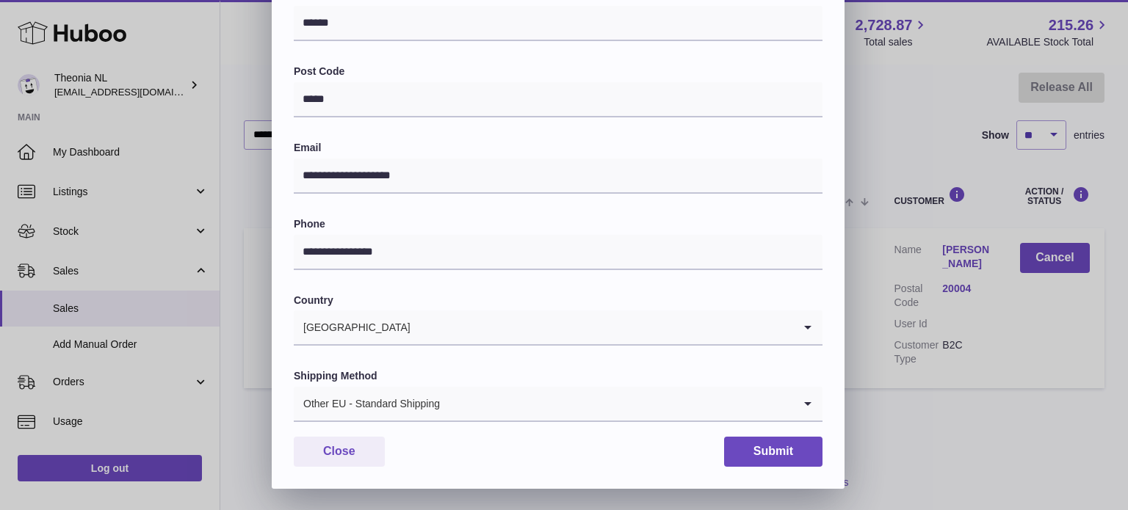
click at [423, 417] on div "Other EU - Standard Shipping" at bounding box center [543, 404] width 499 height 34
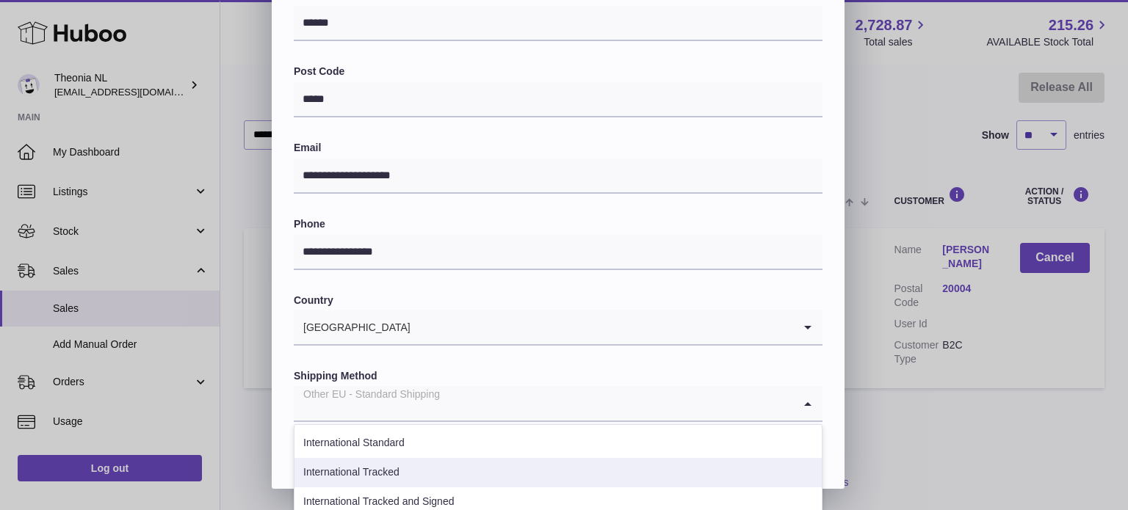
click at [408, 463] on li "International Tracked" at bounding box center [558, 472] width 527 height 29
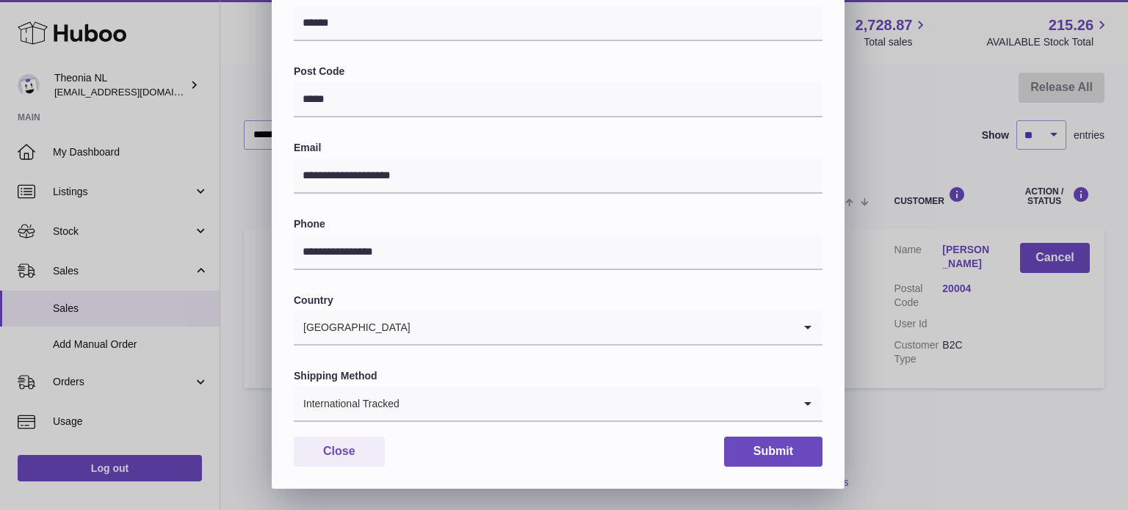
click at [814, 433] on div "**********" at bounding box center [558, 86] width 573 height 806
click at [800, 444] on button "Submit" at bounding box center [773, 452] width 98 height 30
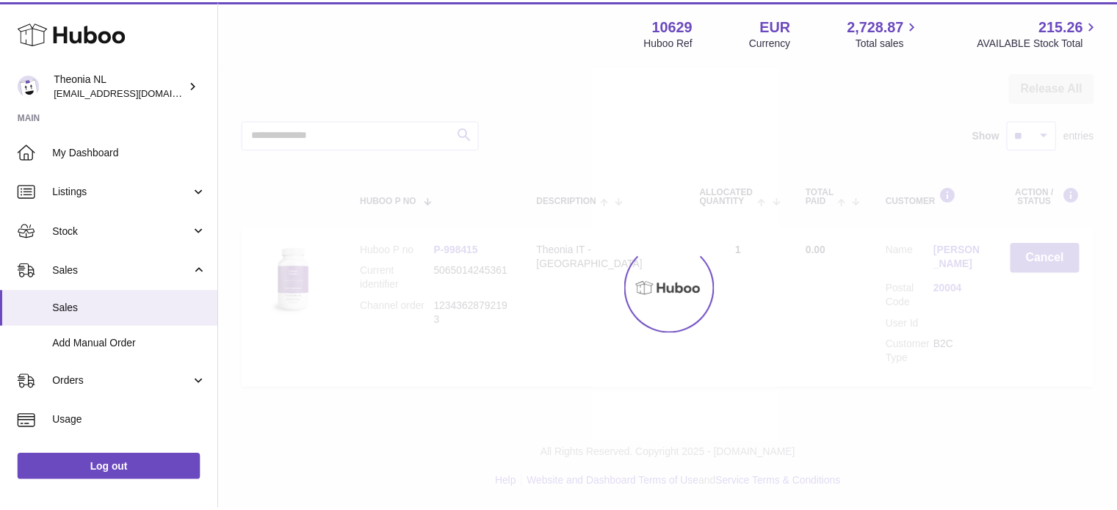
scroll to position [0, 0]
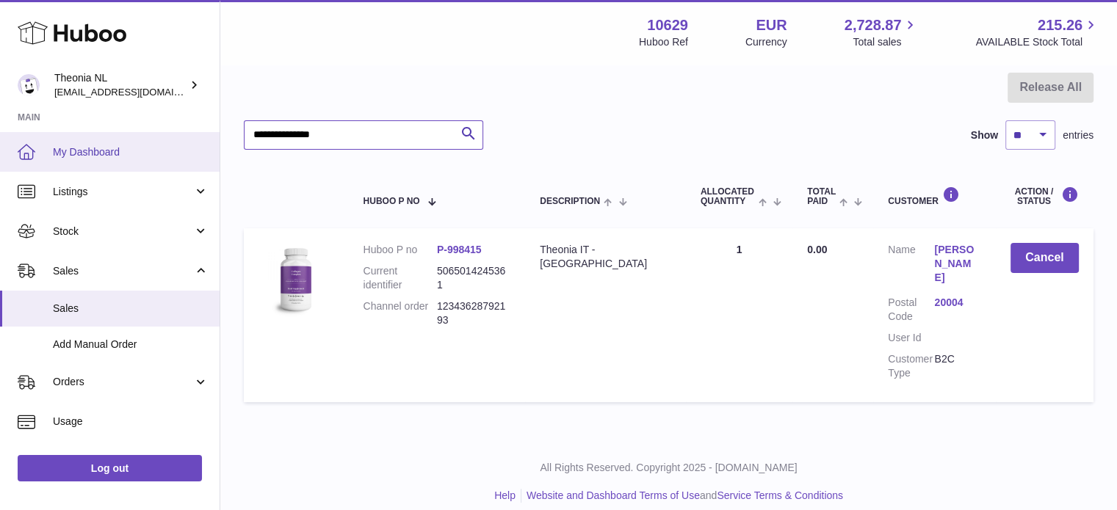
drag, startPoint x: 331, startPoint y: 137, endPoint x: 94, endPoint y: 143, distance: 236.6
click at [76, 134] on div "Huboo Theonia NL [EMAIL_ADDRESS][DOMAIN_NAME] Main My Dashboard Listings Not wi…" at bounding box center [558, 192] width 1117 height 665
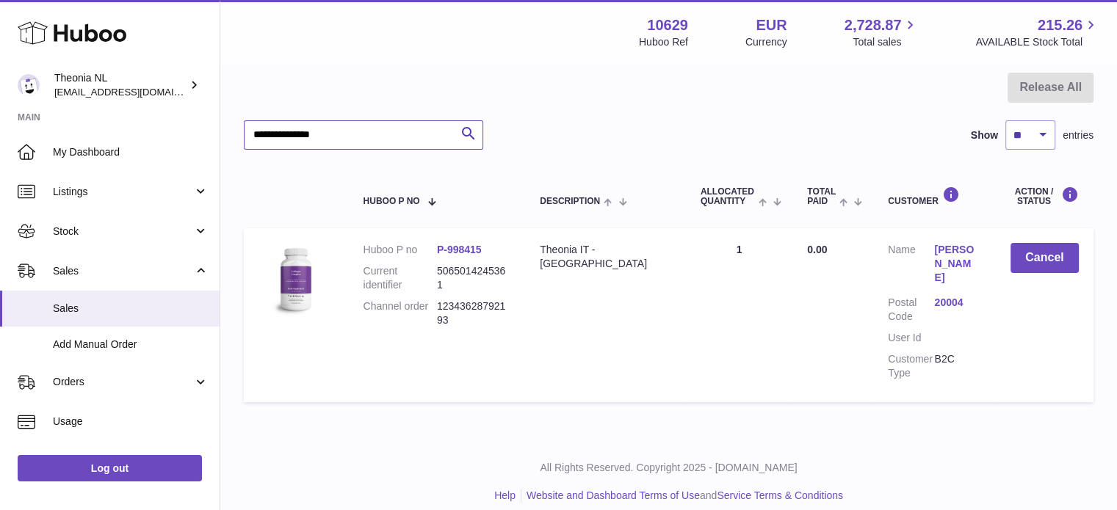
paste input "text"
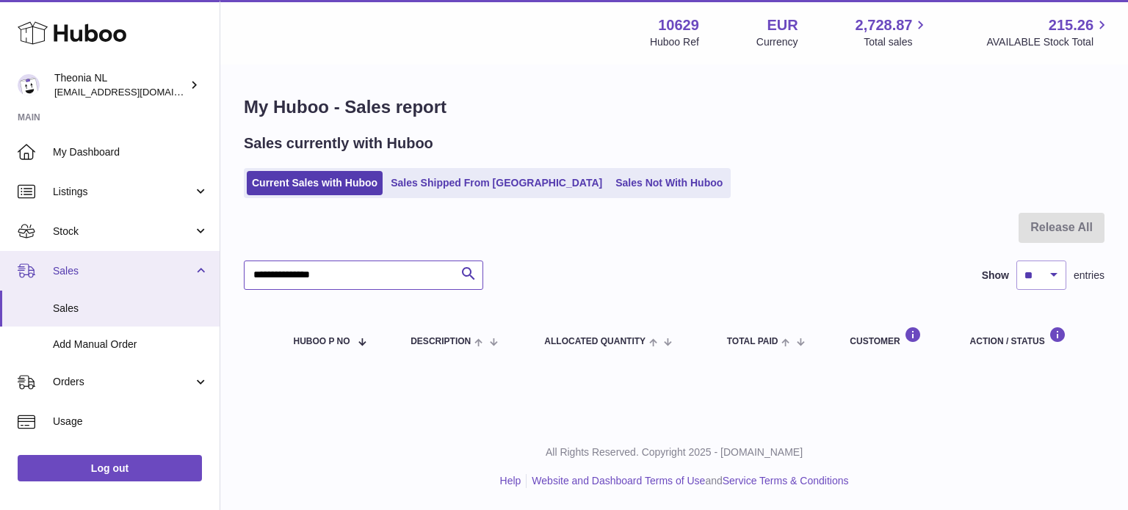
drag, startPoint x: 366, startPoint y: 278, endPoint x: 174, endPoint y: 281, distance: 191.7
click at [174, 281] on div "Huboo Theonia NL [EMAIL_ADDRESS][DOMAIN_NAME] Main My Dashboard Listings Not wi…" at bounding box center [564, 255] width 1128 height 510
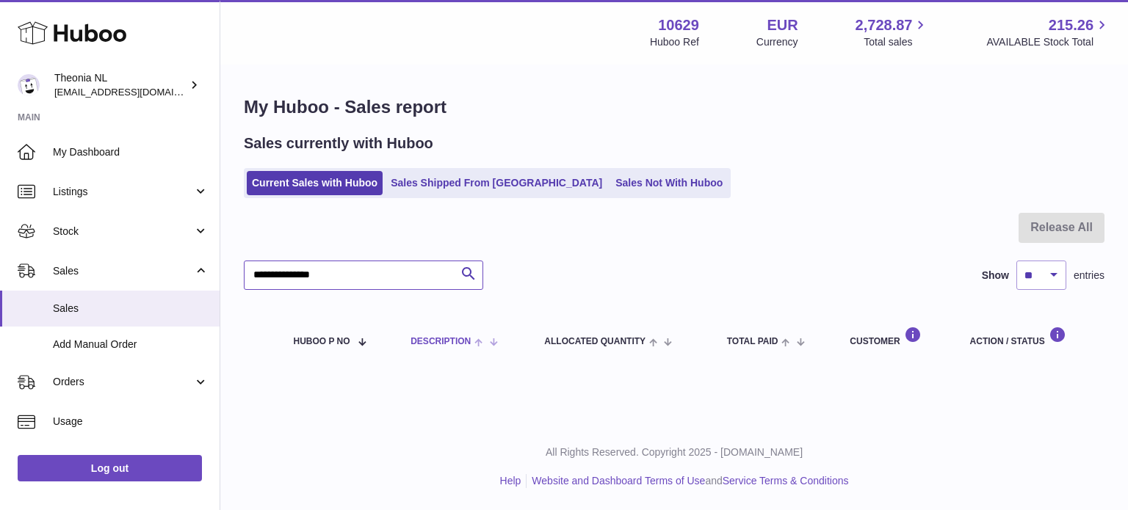
paste input "text"
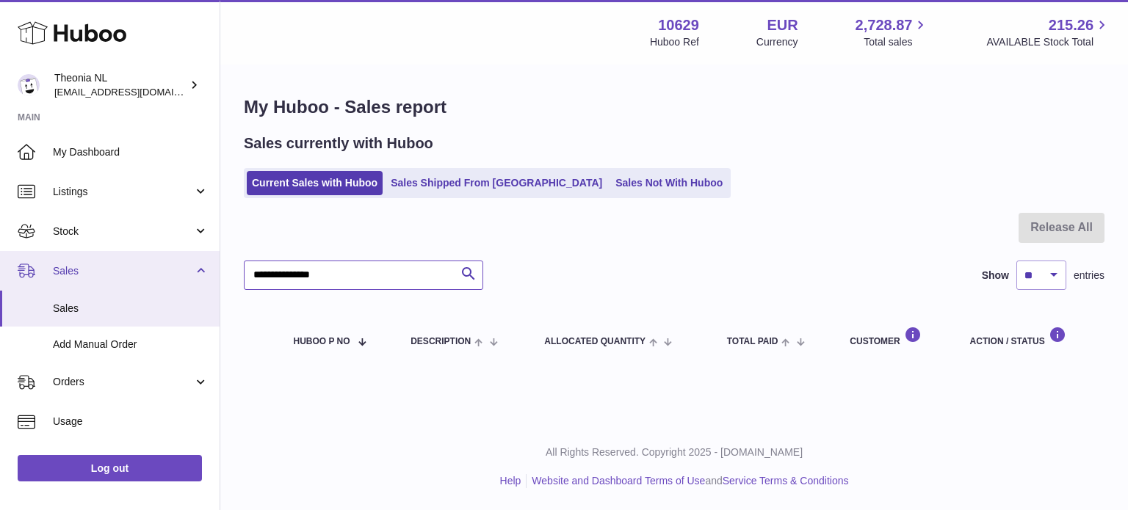
drag, startPoint x: 380, startPoint y: 261, endPoint x: 159, endPoint y: 273, distance: 221.4
click at [159, 273] on div "Huboo Theonia NL [EMAIL_ADDRESS][DOMAIN_NAME] Main My Dashboard Listings Not wi…" at bounding box center [564, 255] width 1128 height 510
paste input "text"
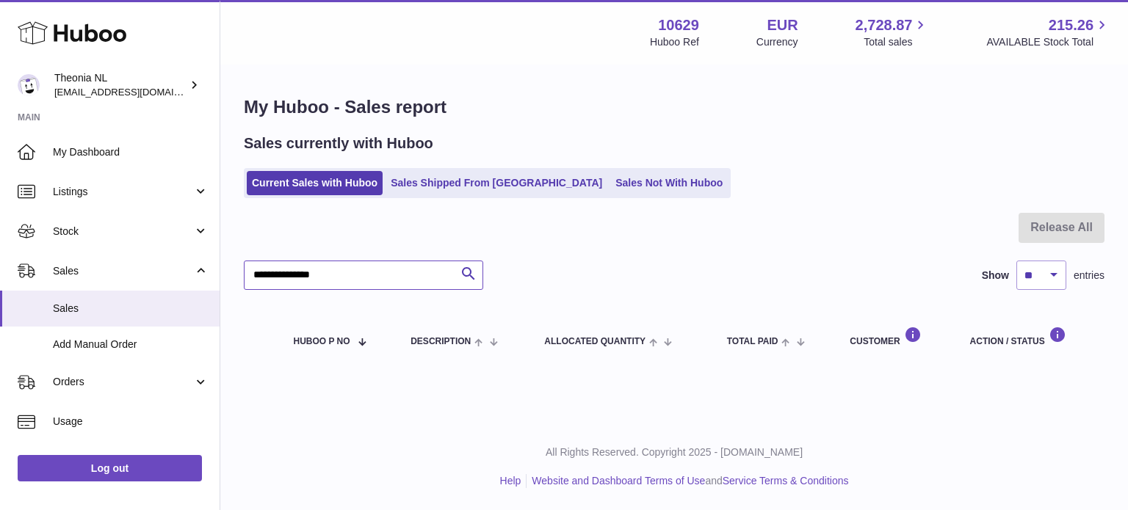
type input "**********"
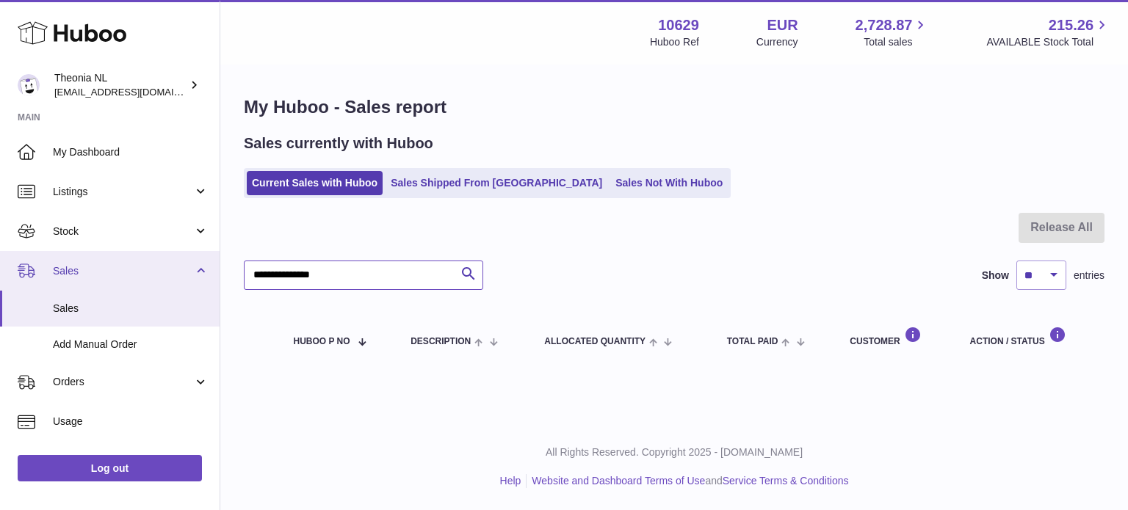
drag, startPoint x: 158, startPoint y: 270, endPoint x: 115, endPoint y: 264, distance: 43.0
click at [123, 270] on div "Huboo Theonia NL [EMAIL_ADDRESS][DOMAIN_NAME] Main My Dashboard Listings Not wi…" at bounding box center [564, 255] width 1128 height 510
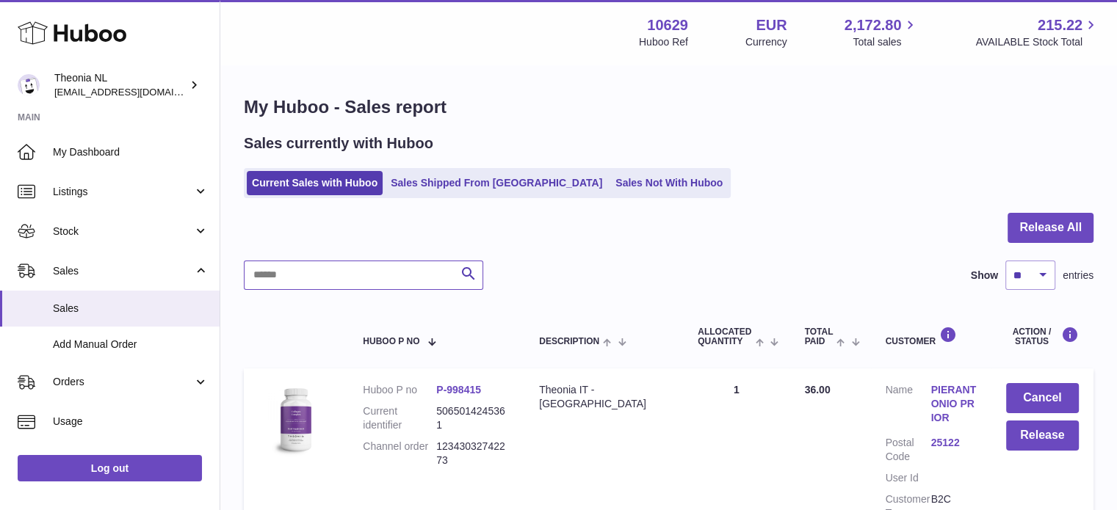
click at [350, 270] on input "text" at bounding box center [363, 275] width 239 height 29
paste input "**********"
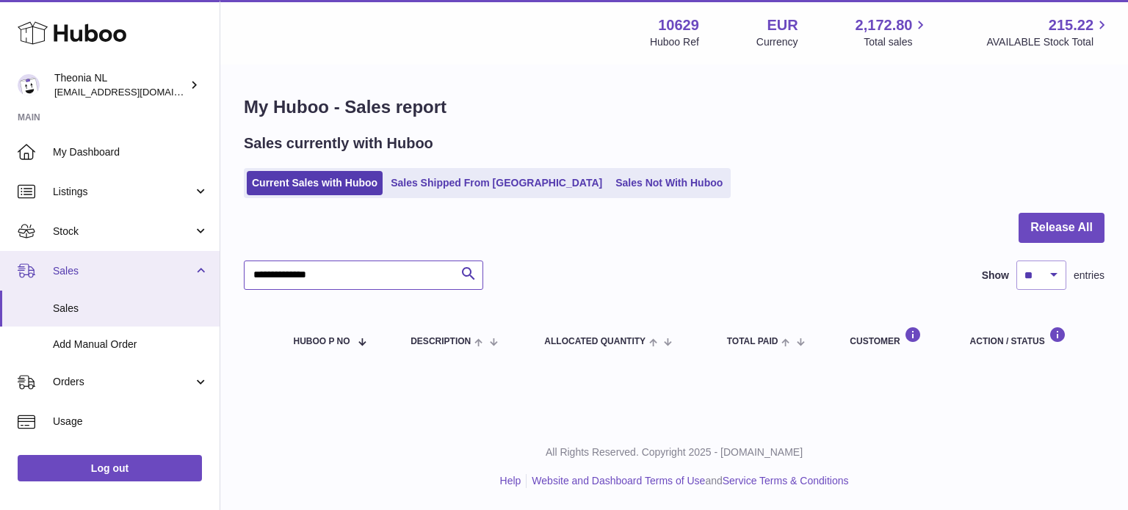
drag, startPoint x: 372, startPoint y: 270, endPoint x: 104, endPoint y: 256, distance: 267.7
click at [104, 256] on div "Huboo Theonia NL info@wholesomegoods.eu Main My Dashboard Listings Not with Hub…" at bounding box center [564, 255] width 1128 height 510
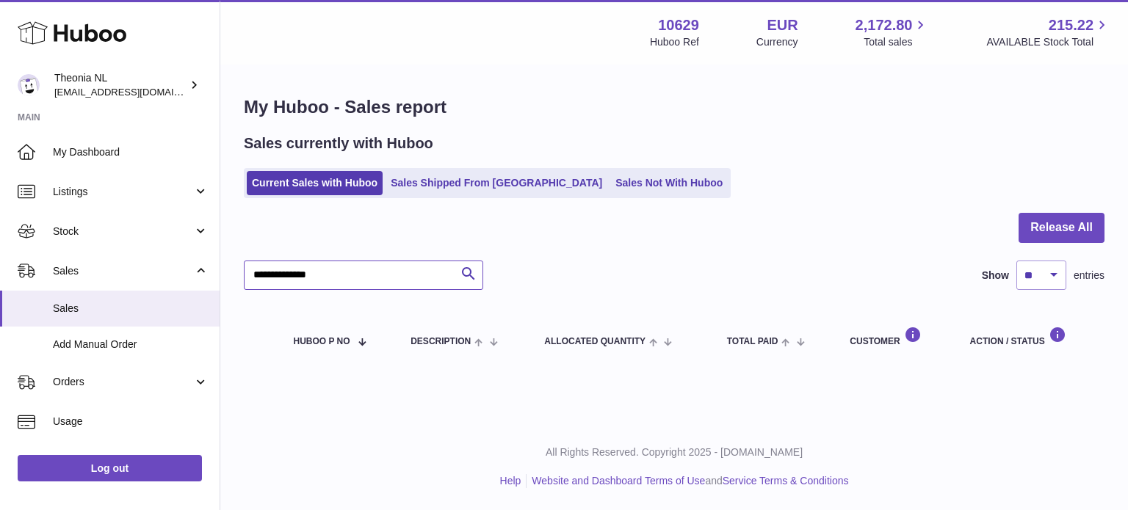
paste input "*"
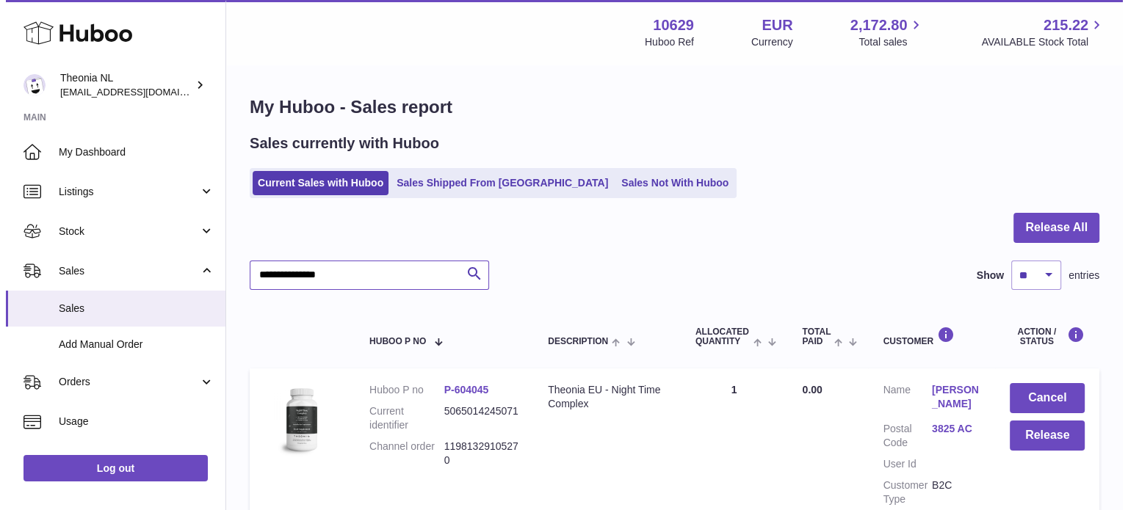
scroll to position [140, 0]
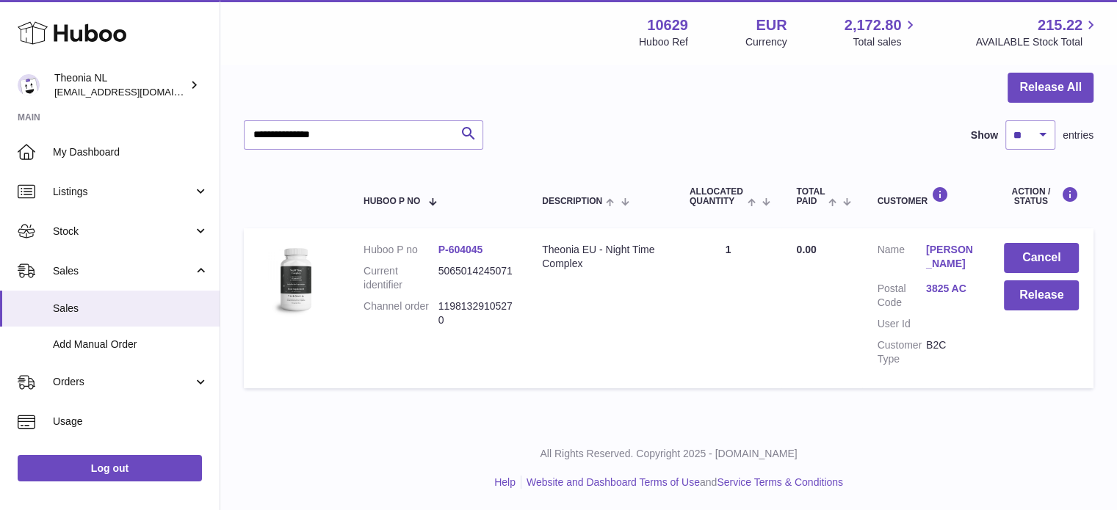
click at [926, 283] on link "3825 AC" at bounding box center [950, 289] width 48 height 14
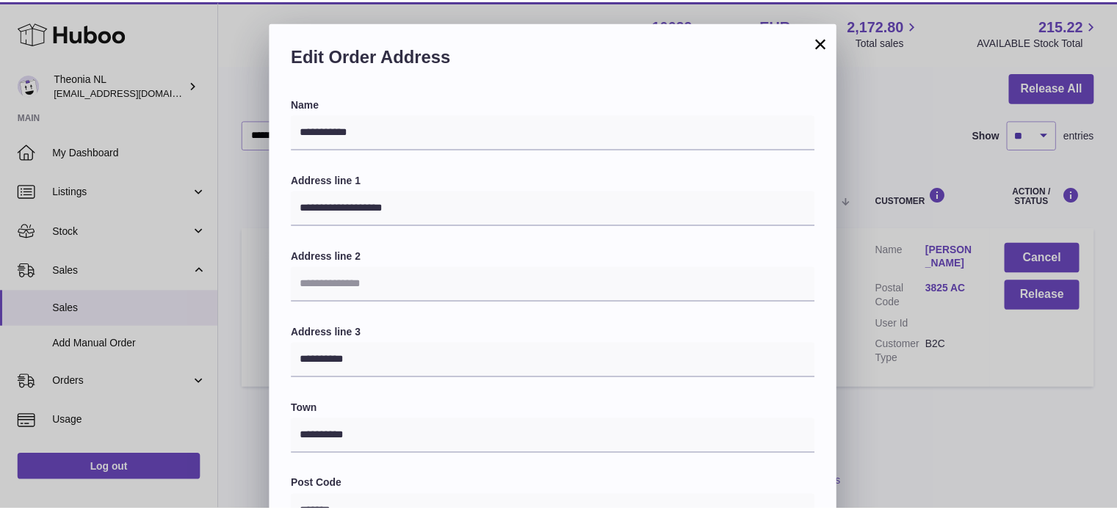
scroll to position [414, 0]
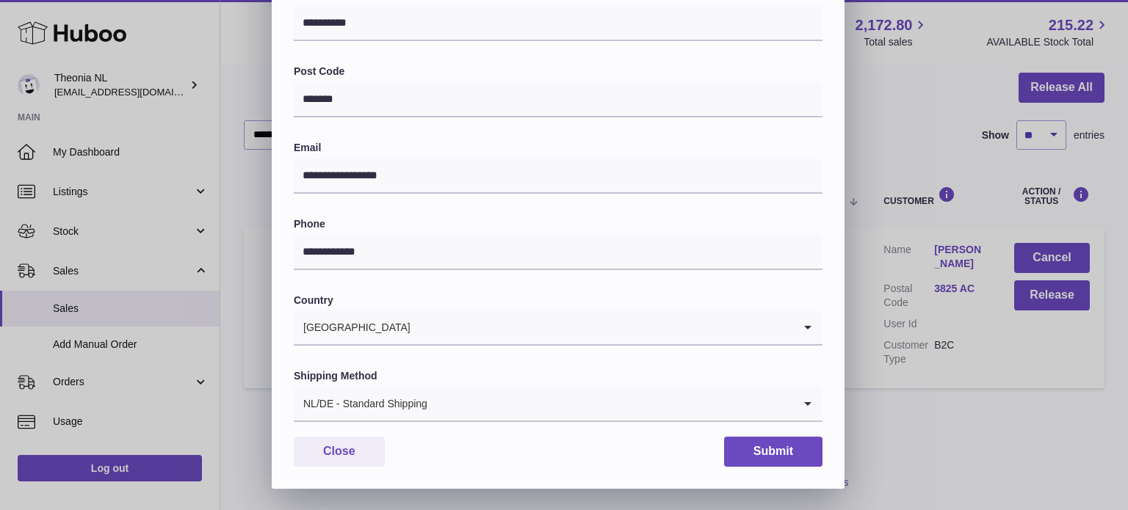
click at [338, 399] on div "NL/DE - Standard Shipping" at bounding box center [543, 404] width 499 height 34
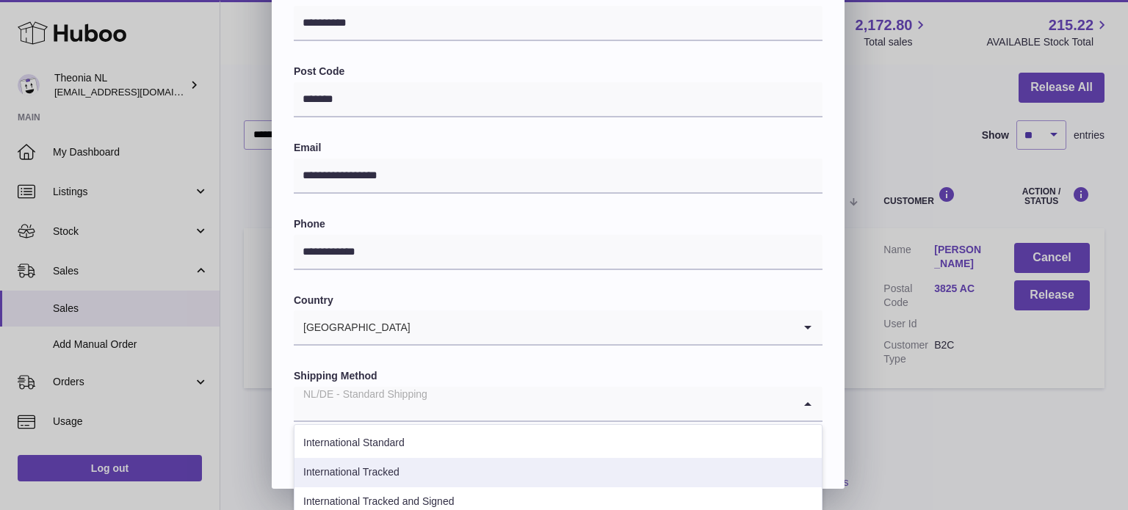
click at [402, 463] on li "International Tracked" at bounding box center [558, 472] width 527 height 29
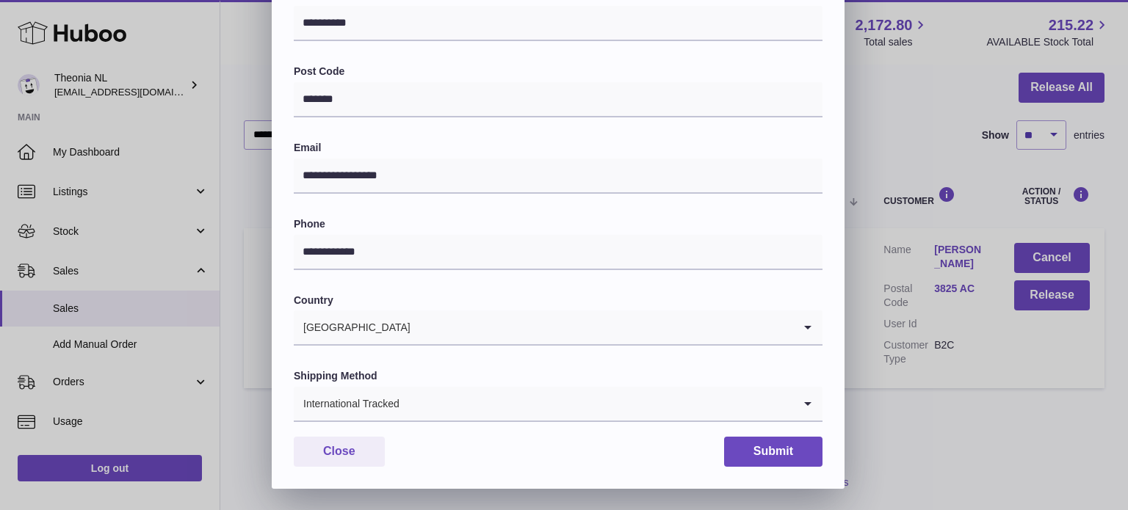
click at [750, 425] on div "**********" at bounding box center [558, 86] width 573 height 806
click at [740, 453] on button "Submit" at bounding box center [773, 452] width 98 height 30
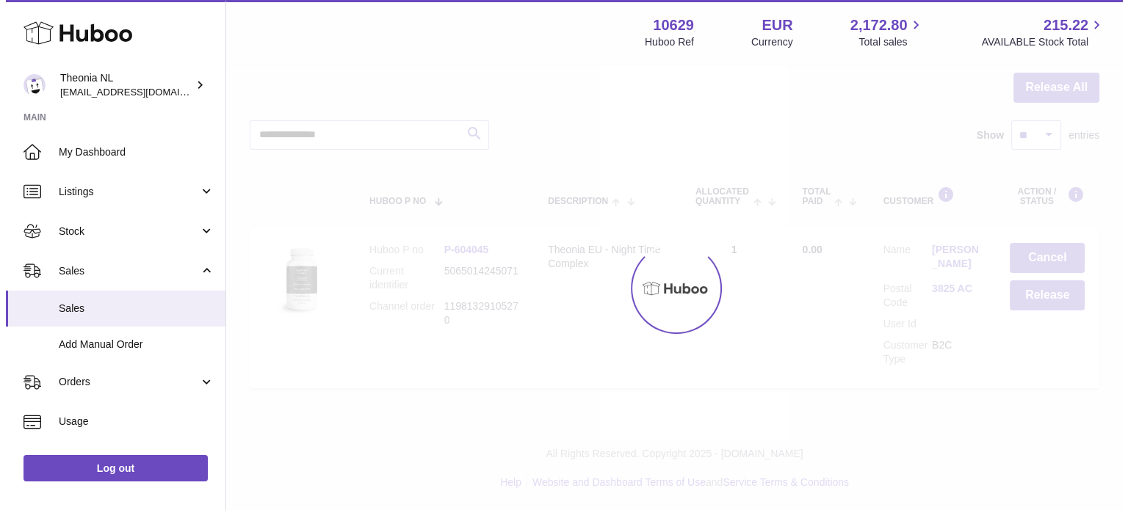
scroll to position [0, 0]
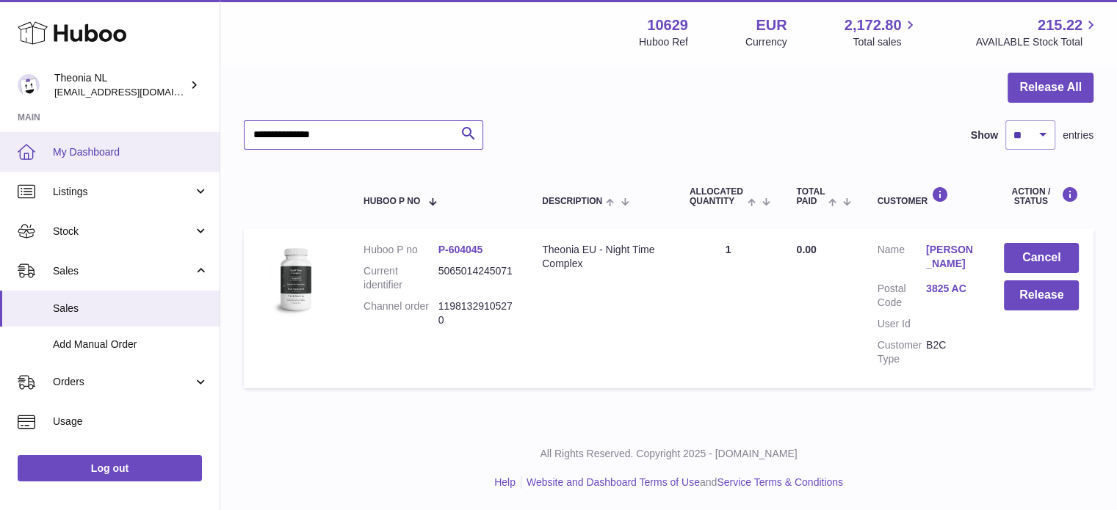
drag, startPoint x: 438, startPoint y: 137, endPoint x: 84, endPoint y: 134, distance: 353.3
click at [88, 132] on div "Huboo Theonia NL info@wholesomegoods.eu Main My Dashboard Listings Not with Hub…" at bounding box center [558, 185] width 1117 height 651
paste input "text"
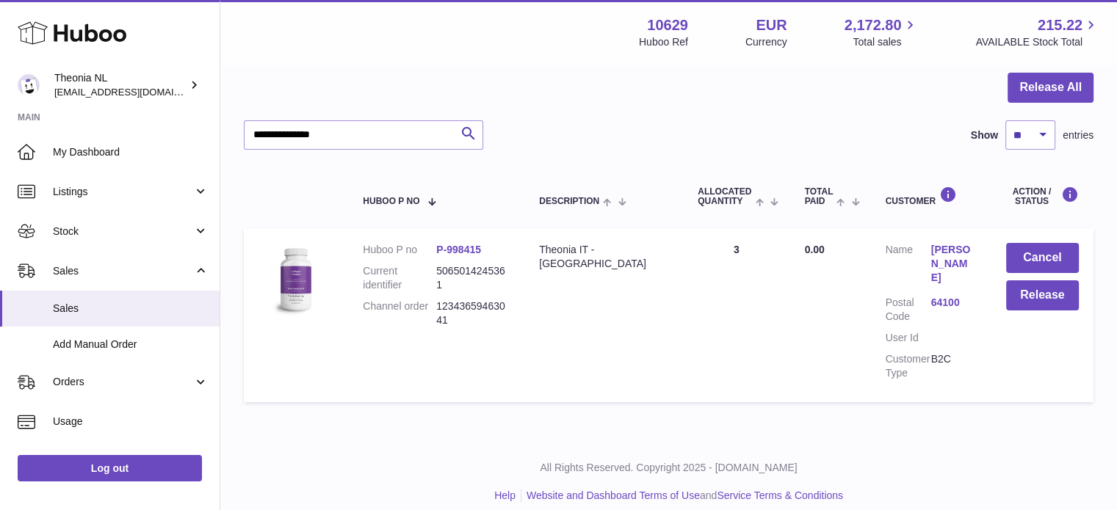
click at [943, 296] on link "64100" at bounding box center [954, 303] width 46 height 14
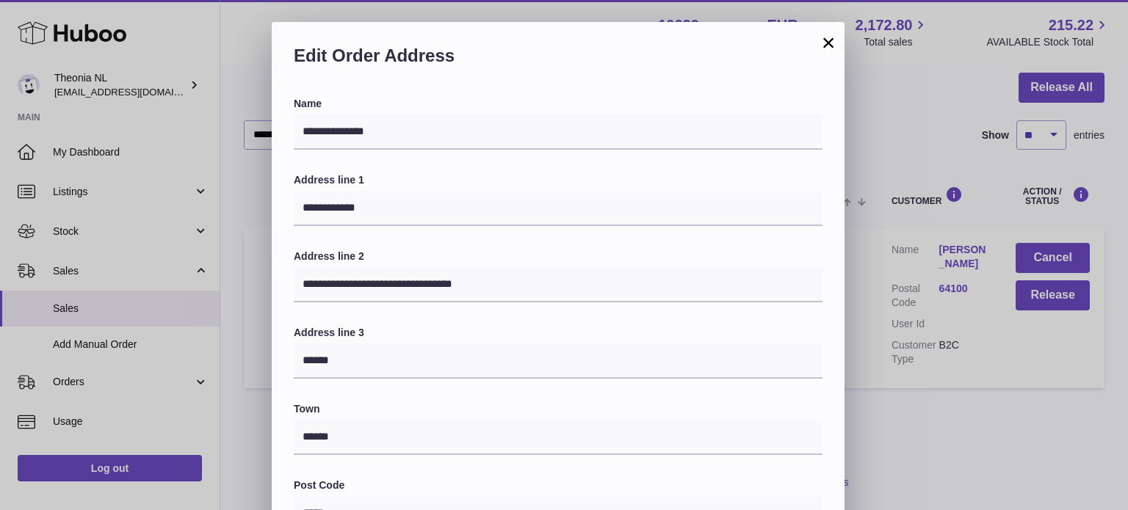
scroll to position [414, 0]
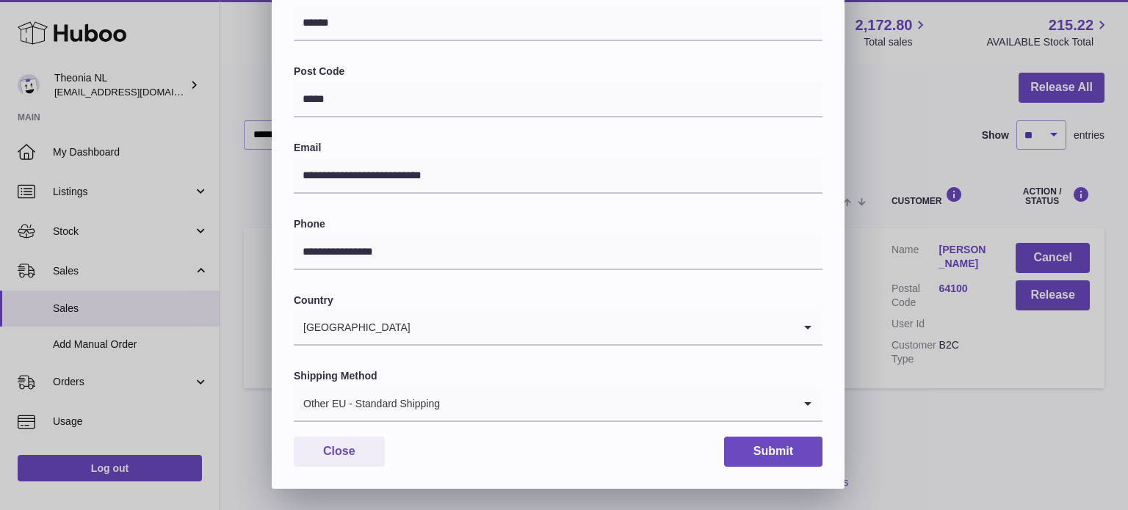
click at [410, 421] on div "Other EU - Standard Shipping Loading..." at bounding box center [558, 404] width 529 height 35
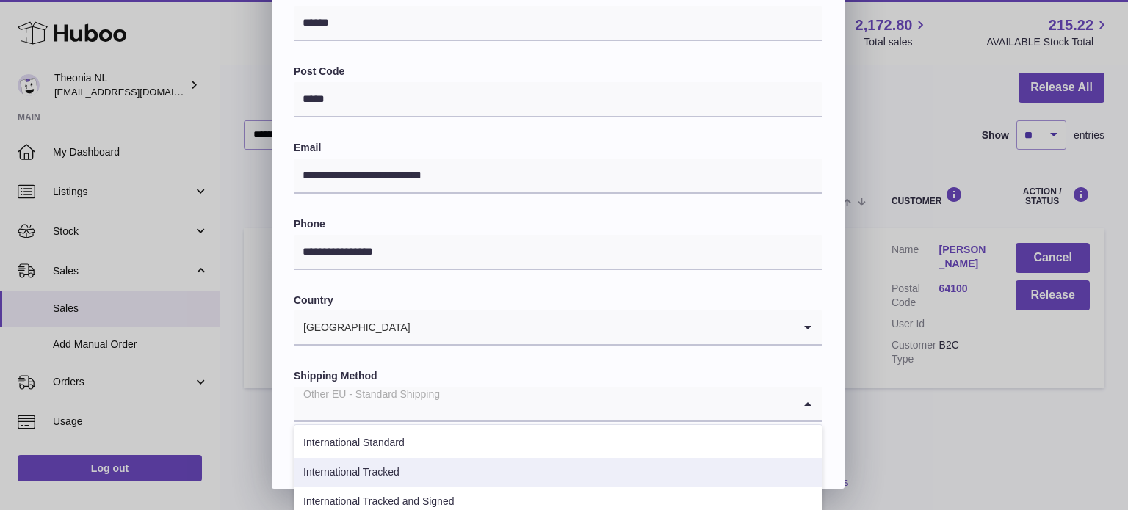
click at [411, 469] on li "International Tracked" at bounding box center [558, 472] width 527 height 29
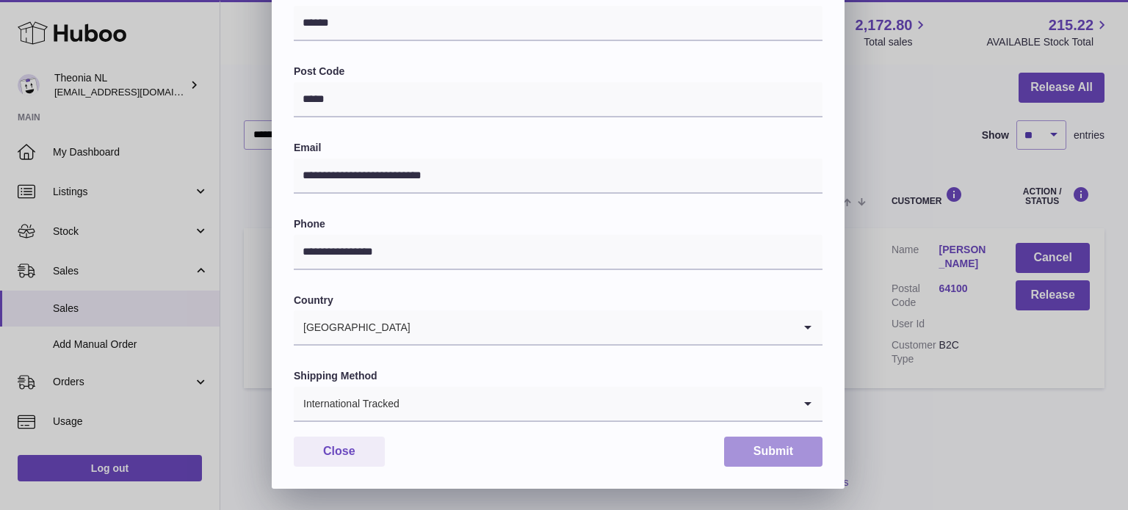
click at [787, 443] on button "Submit" at bounding box center [773, 452] width 98 height 30
click at [779, 437] on button "Submit" at bounding box center [773, 452] width 98 height 30
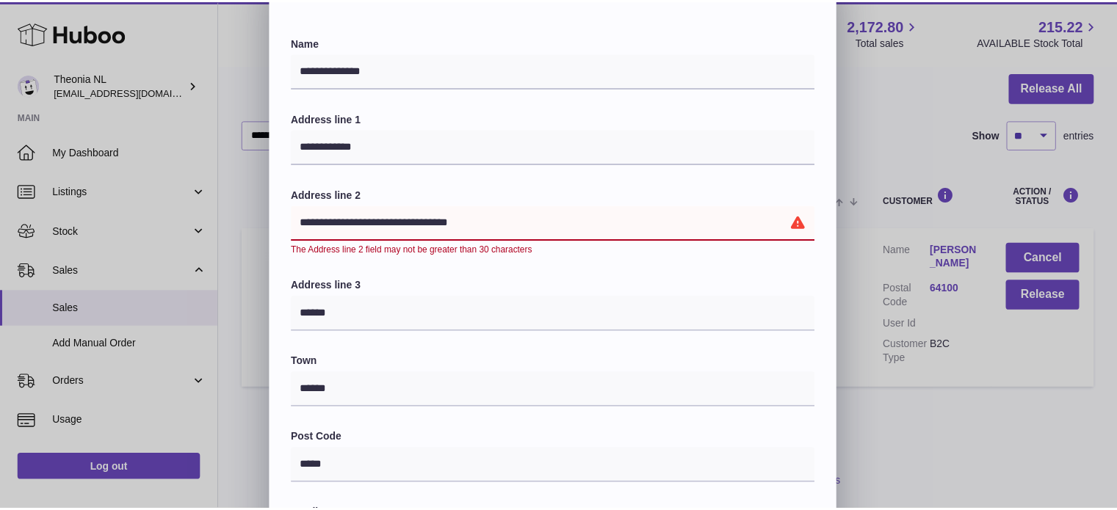
scroll to position [0, 0]
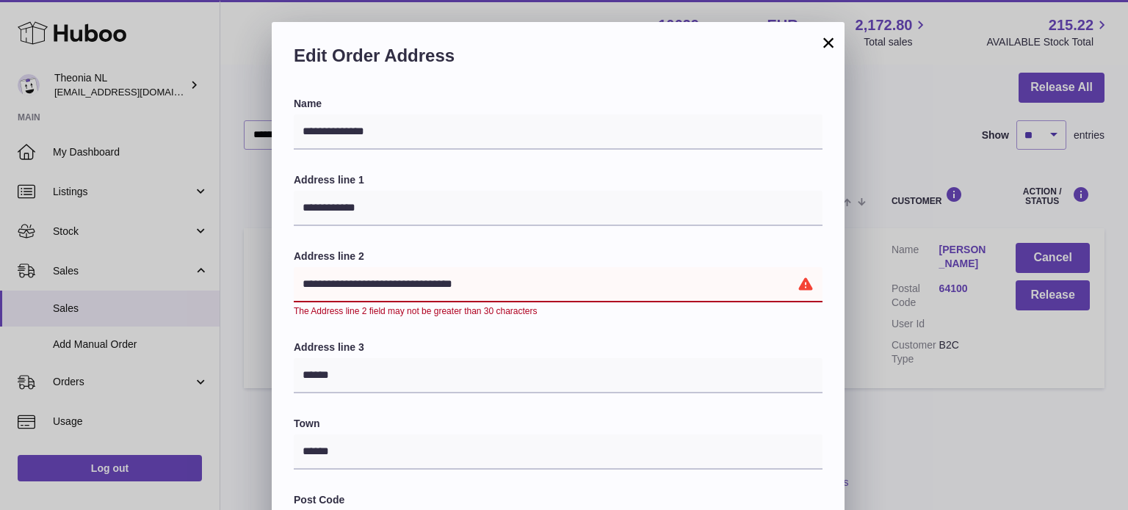
drag, startPoint x: 397, startPoint y: 281, endPoint x: 474, endPoint y: 279, distance: 77.1
click at [474, 279] on input "**********" at bounding box center [558, 284] width 529 height 35
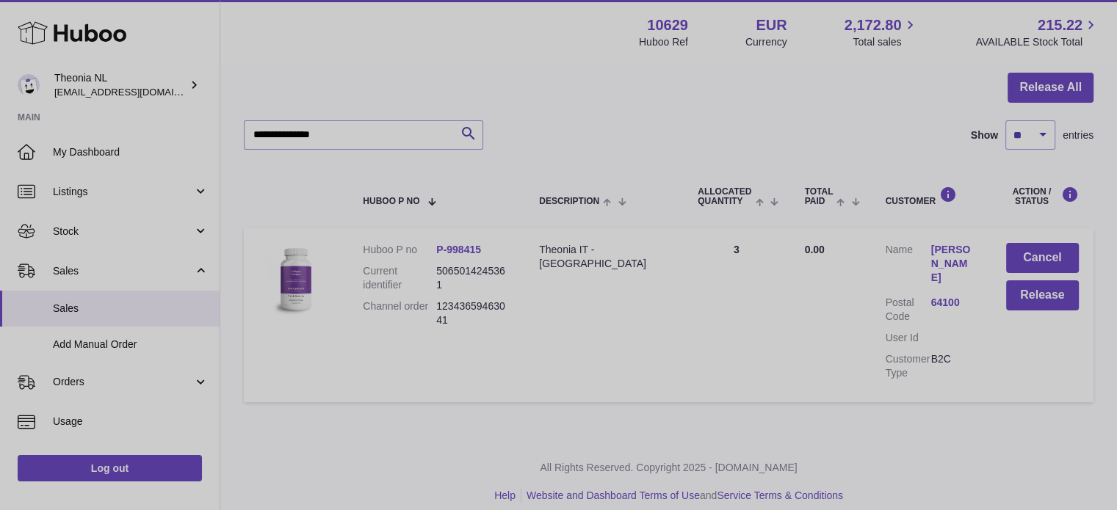
drag, startPoint x: 474, startPoint y: 279, endPoint x: 839, endPoint y: 37, distance: 437.8
click at [844, 35] on div at bounding box center [558, 255] width 1117 height 510
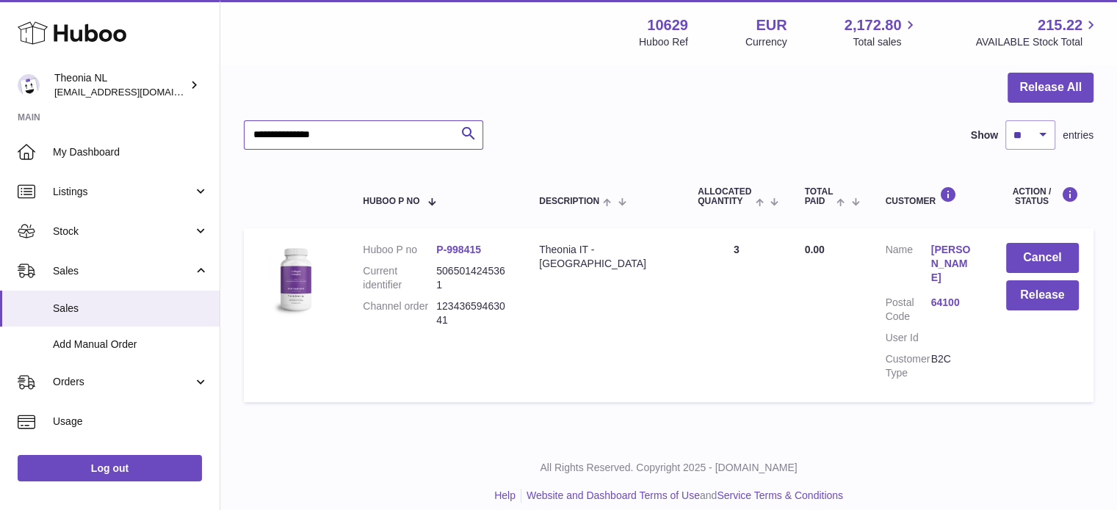
drag, startPoint x: 242, startPoint y: 134, endPoint x: 189, endPoint y: 129, distance: 53.2
click at [180, 129] on div "Huboo Theonia NL info@wholesomegoods.eu Main My Dashboard Listings Not with Hub…" at bounding box center [558, 192] width 1117 height 665
paste input "text"
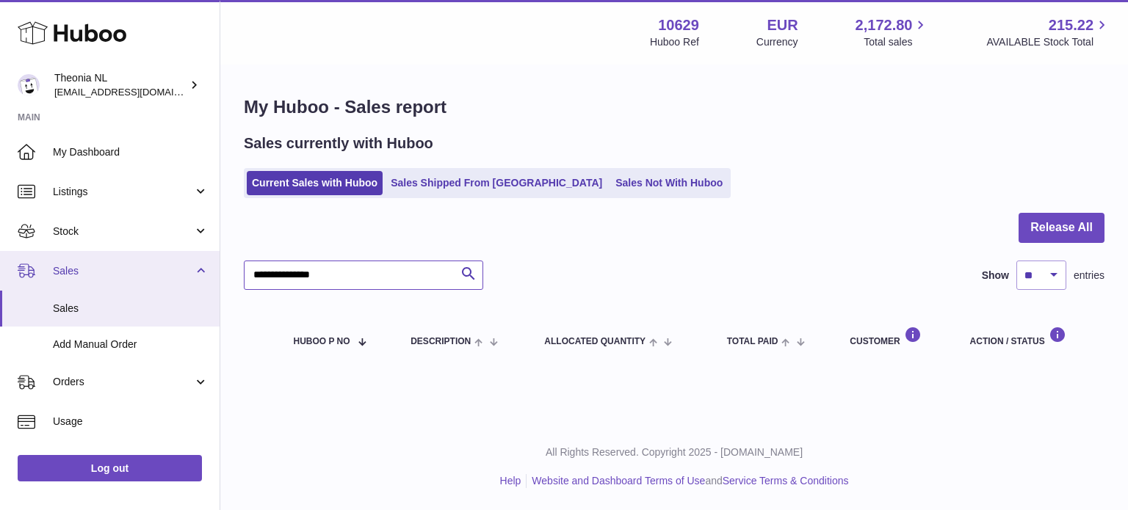
drag, startPoint x: 191, startPoint y: 274, endPoint x: 155, endPoint y: 273, distance: 36.0
click at [153, 273] on div "Huboo Theonia NL info@wholesomegoods.eu Main My Dashboard Listings Not with Hub…" at bounding box center [564, 255] width 1128 height 510
paste input "text"
type input "**********"
drag, startPoint x: 406, startPoint y: 278, endPoint x: 142, endPoint y: 272, distance: 264.5
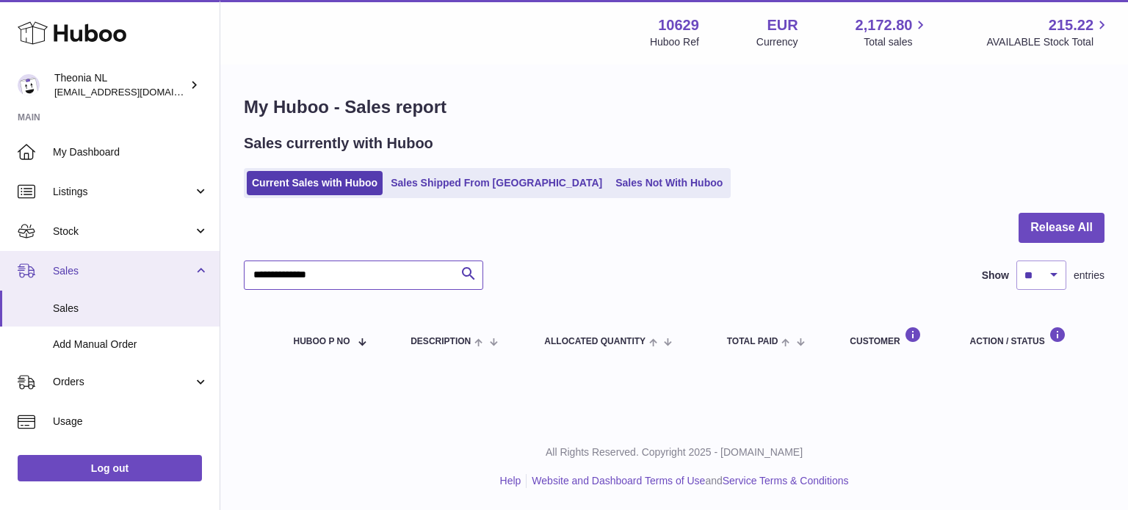
click at [142, 272] on div "Huboo Theonia NL info@wholesomegoods.eu Main My Dashboard Listings Not with Hub…" at bounding box center [564, 255] width 1128 height 510
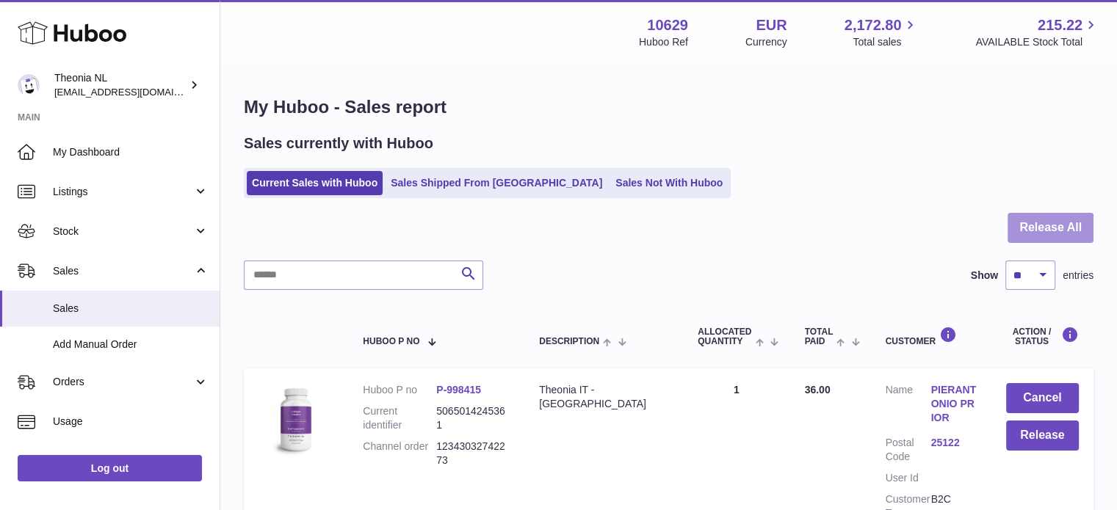
click at [1049, 228] on button "Release All" at bounding box center [1051, 228] width 86 height 30
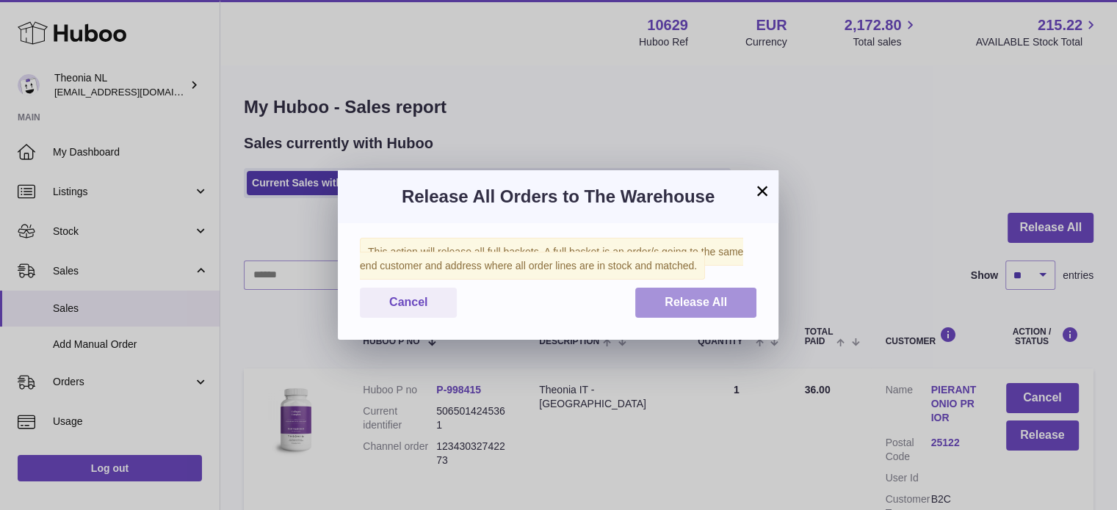
click at [686, 303] on span "Release All" at bounding box center [696, 302] width 62 height 12
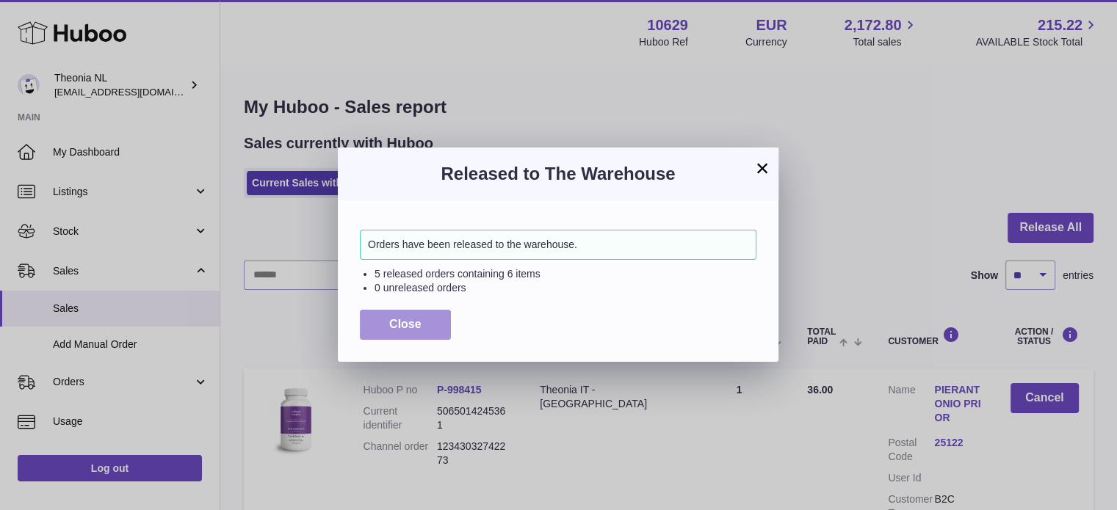
click at [426, 325] on button "Close" at bounding box center [405, 325] width 91 height 30
